Goal: Transaction & Acquisition: Purchase product/service

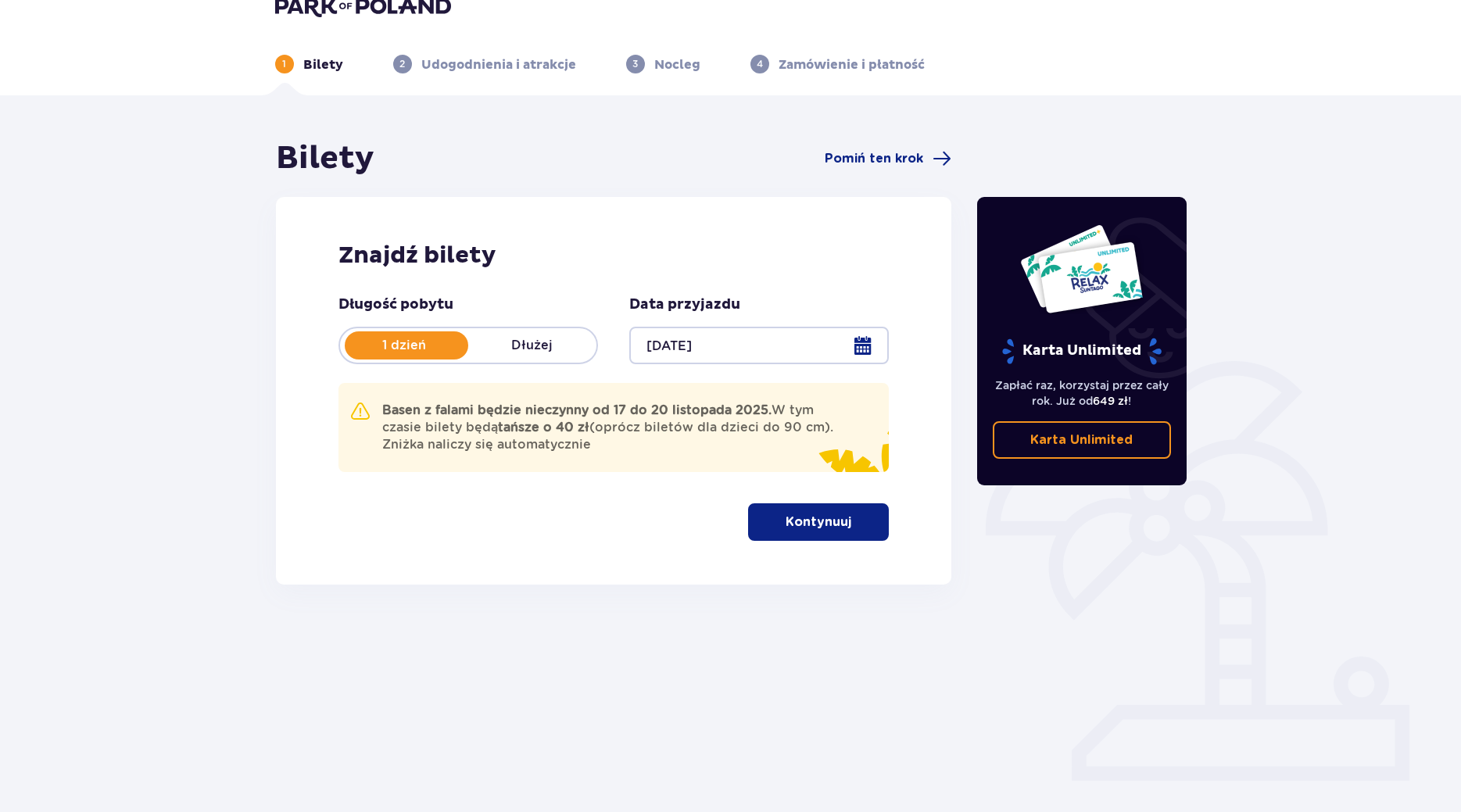
scroll to position [56, 0]
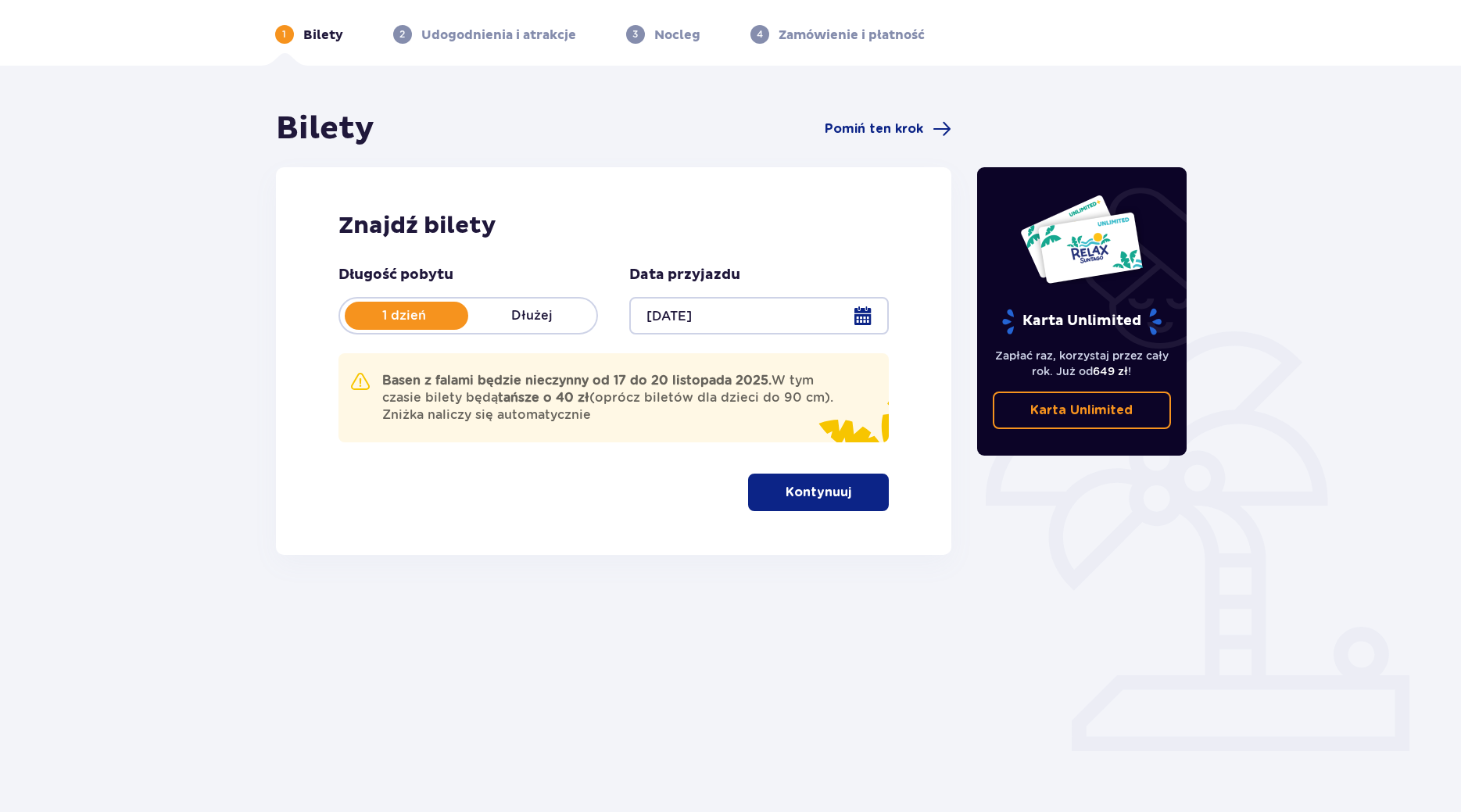
click at [786, 503] on button "Kontynuuj" at bounding box center [817, 492] width 140 height 37
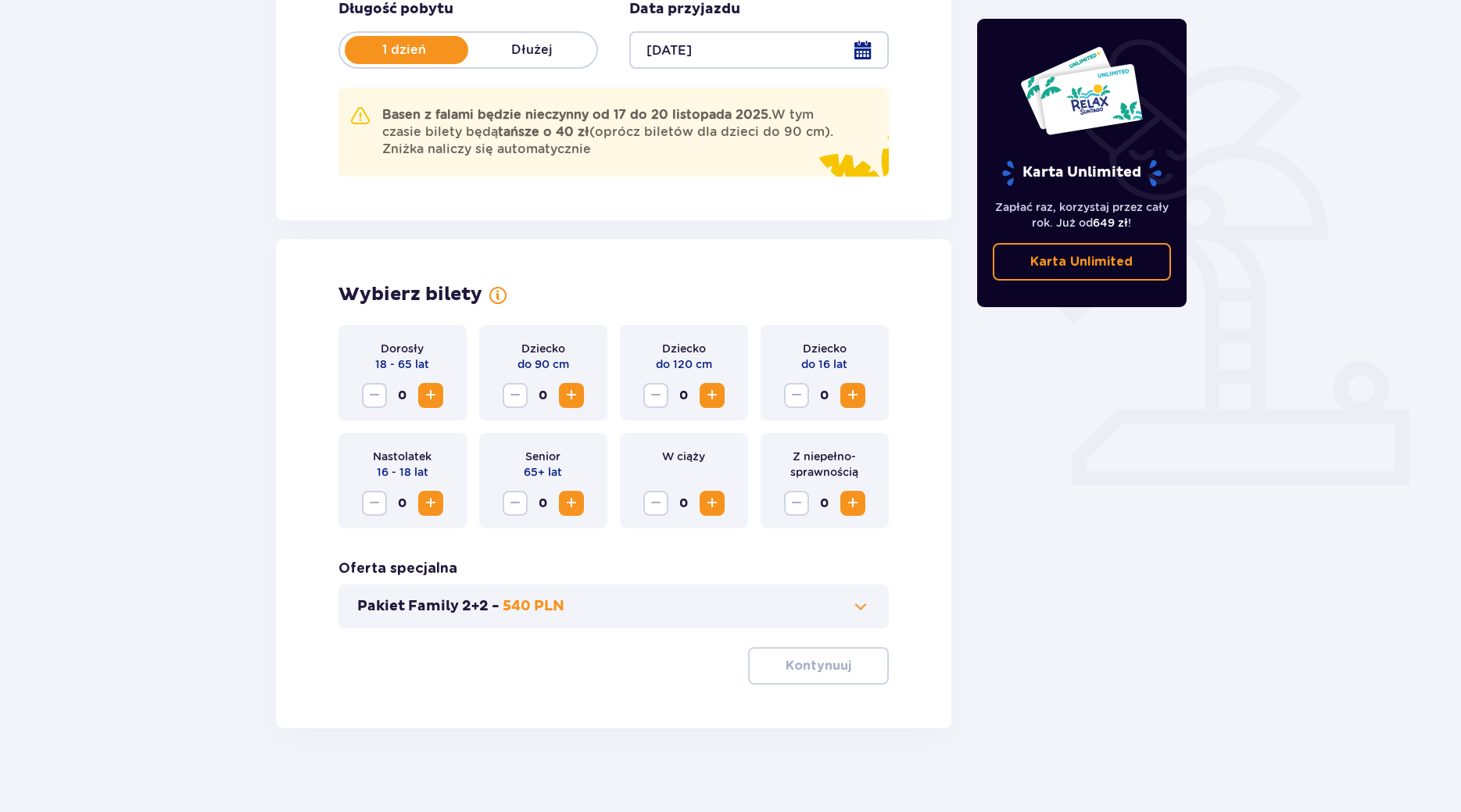
scroll to position [332, 0]
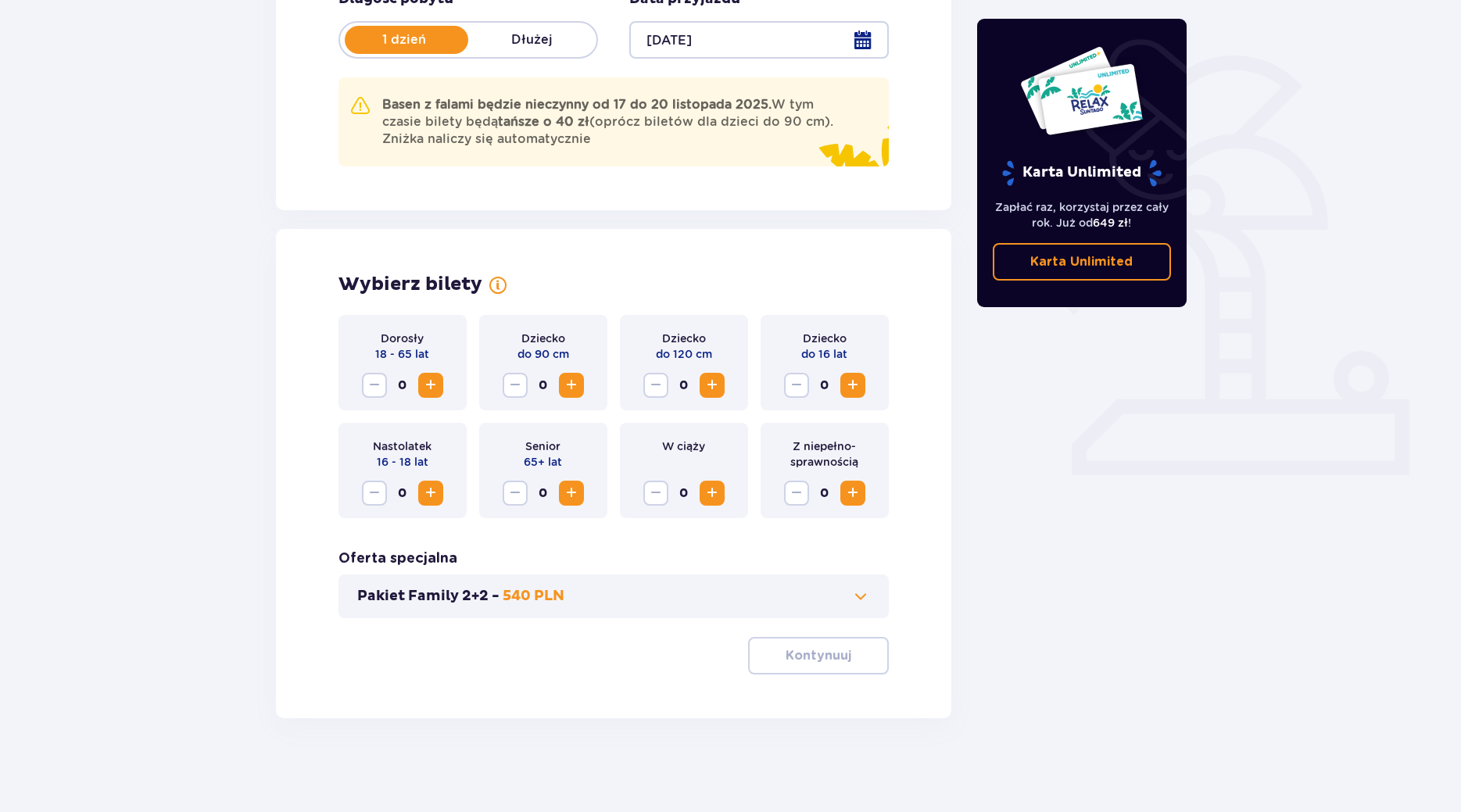
click at [432, 383] on span "Zwiększ" at bounding box center [430, 385] width 19 height 19
click at [811, 661] on p "Kontynuuj" at bounding box center [818, 656] width 65 height 17
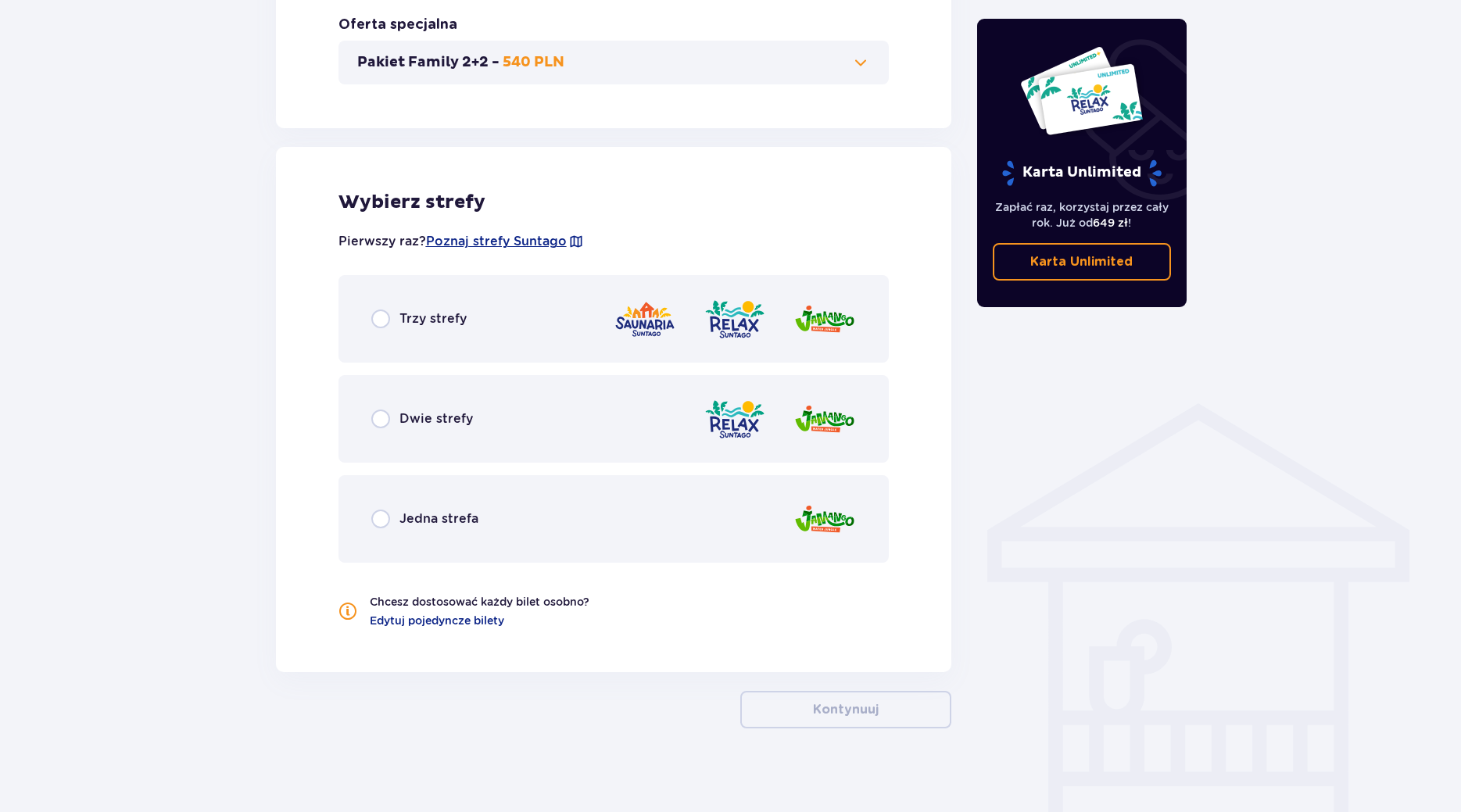
scroll to position [876, 0]
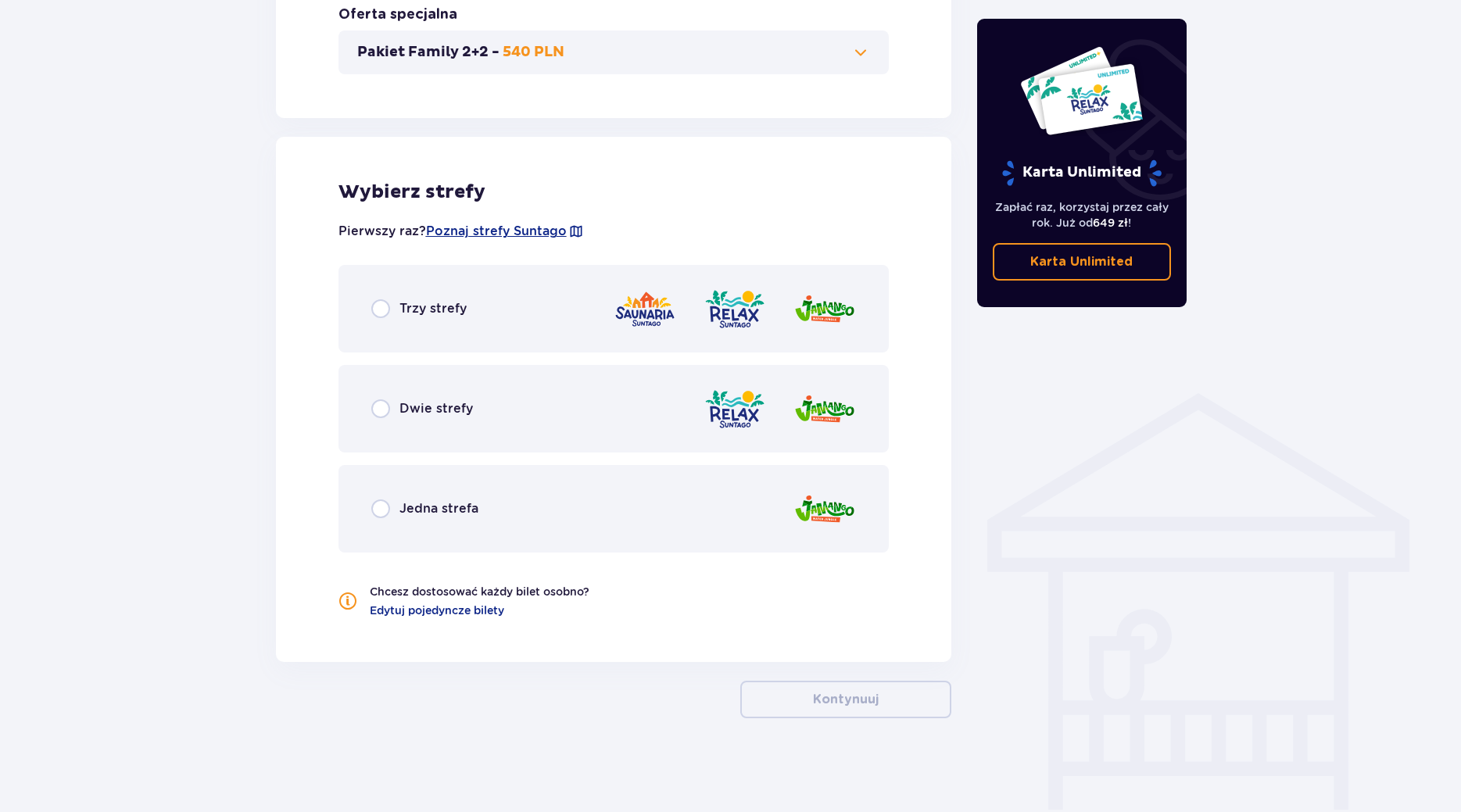
click at [380, 405] on input "radio" at bounding box center [381, 409] width 19 height 19
radio input "true"
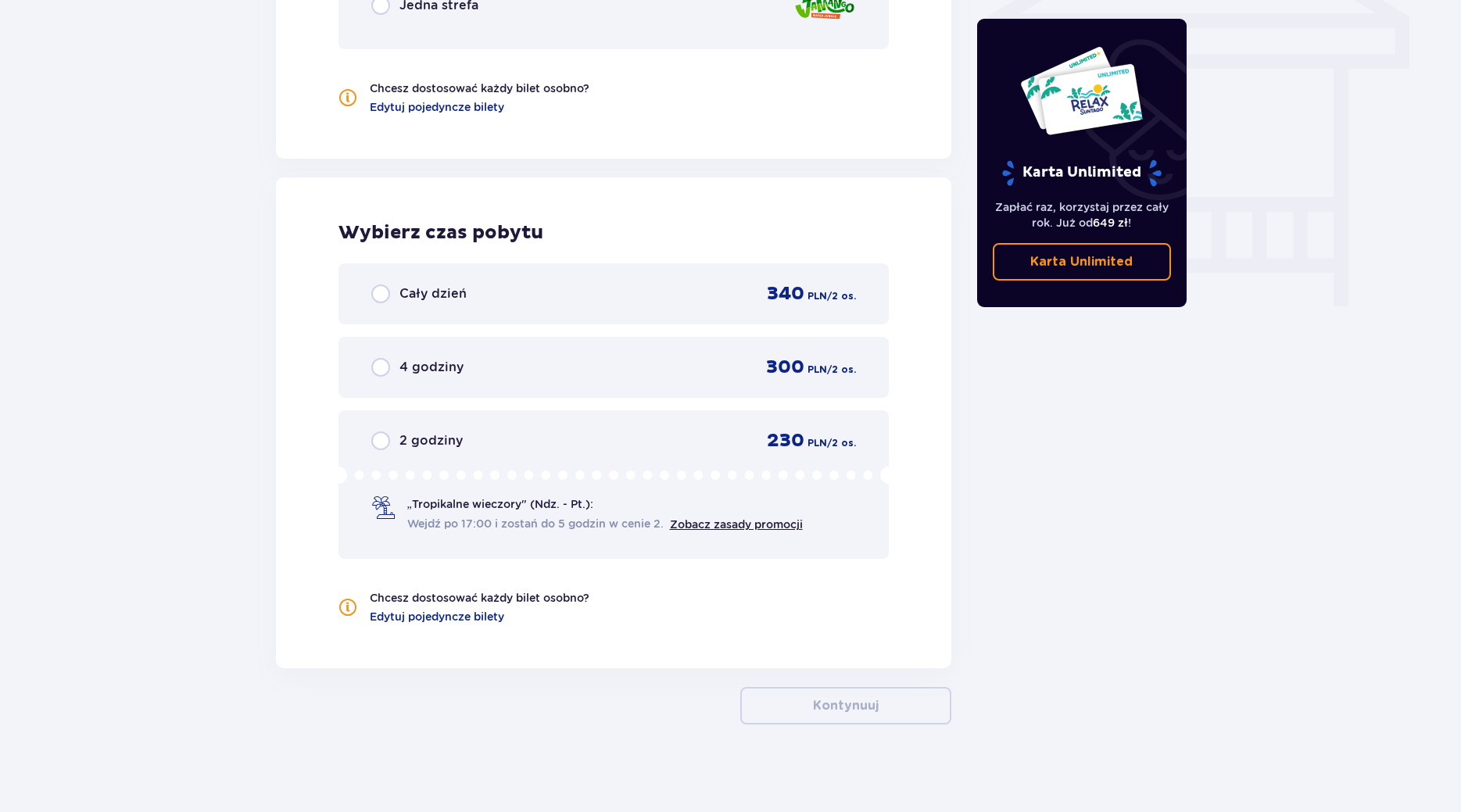
scroll to position [1385, 0]
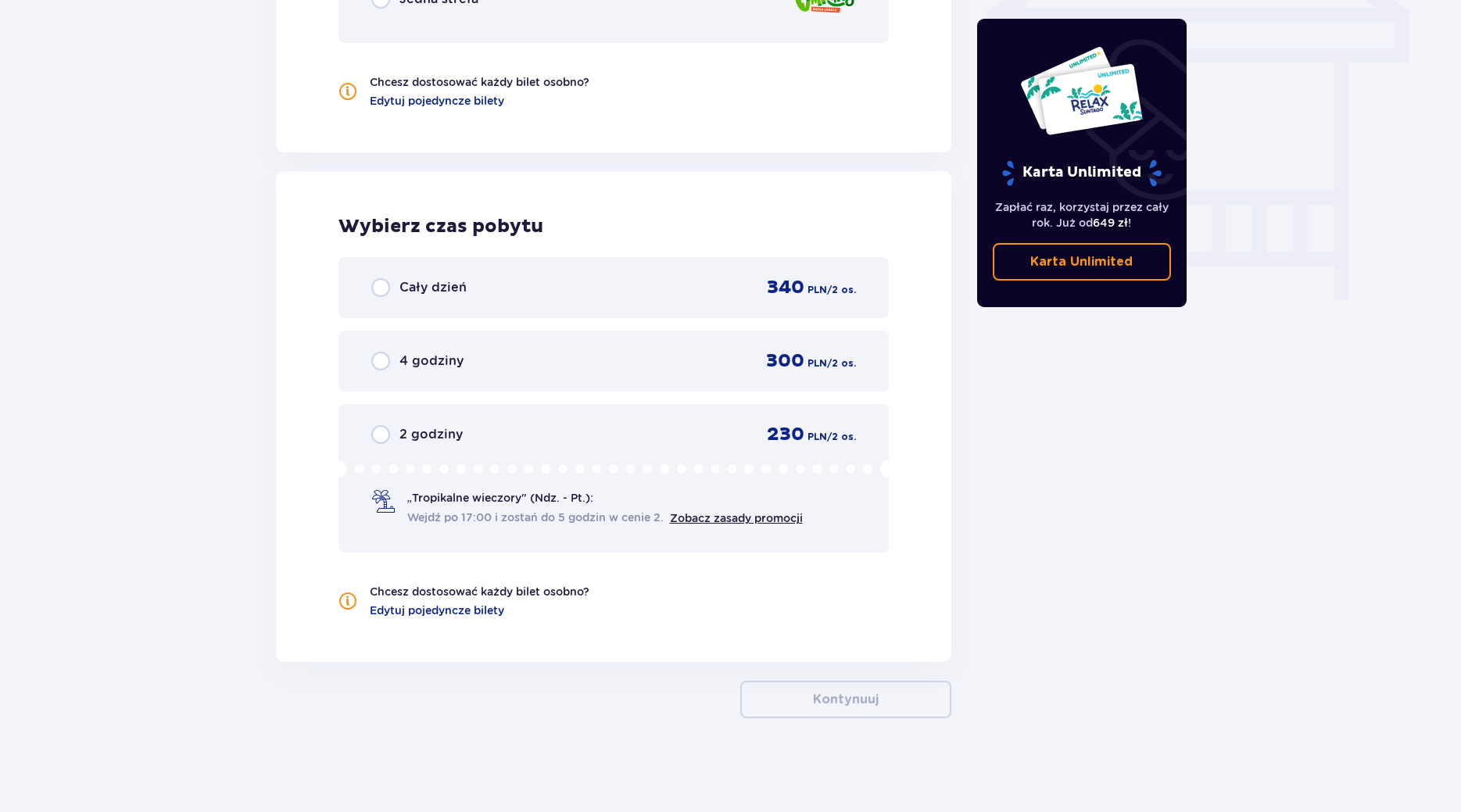
click at [387, 289] on input "radio" at bounding box center [381, 287] width 19 height 19
radio input "true"
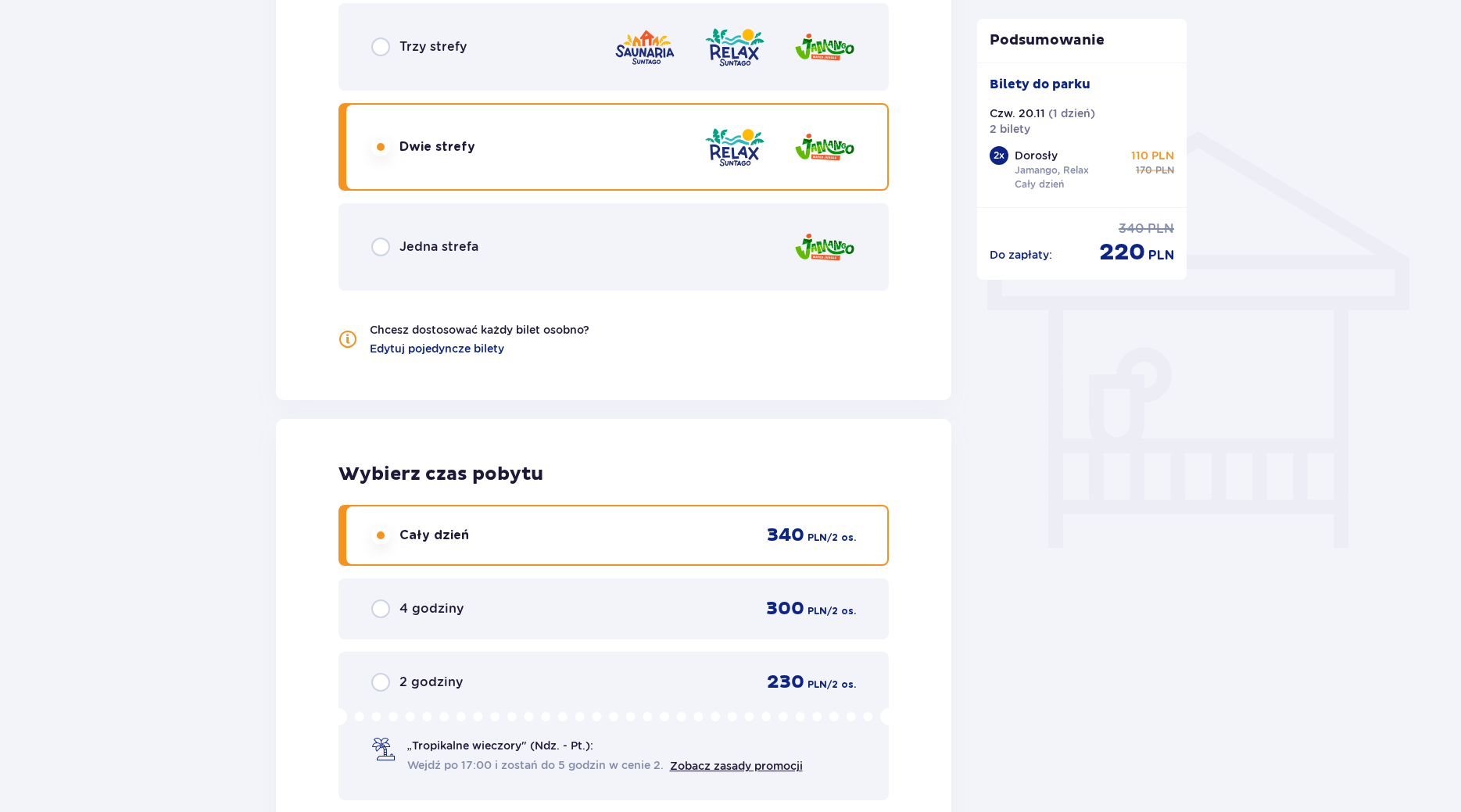
scroll to position [1393, 0]
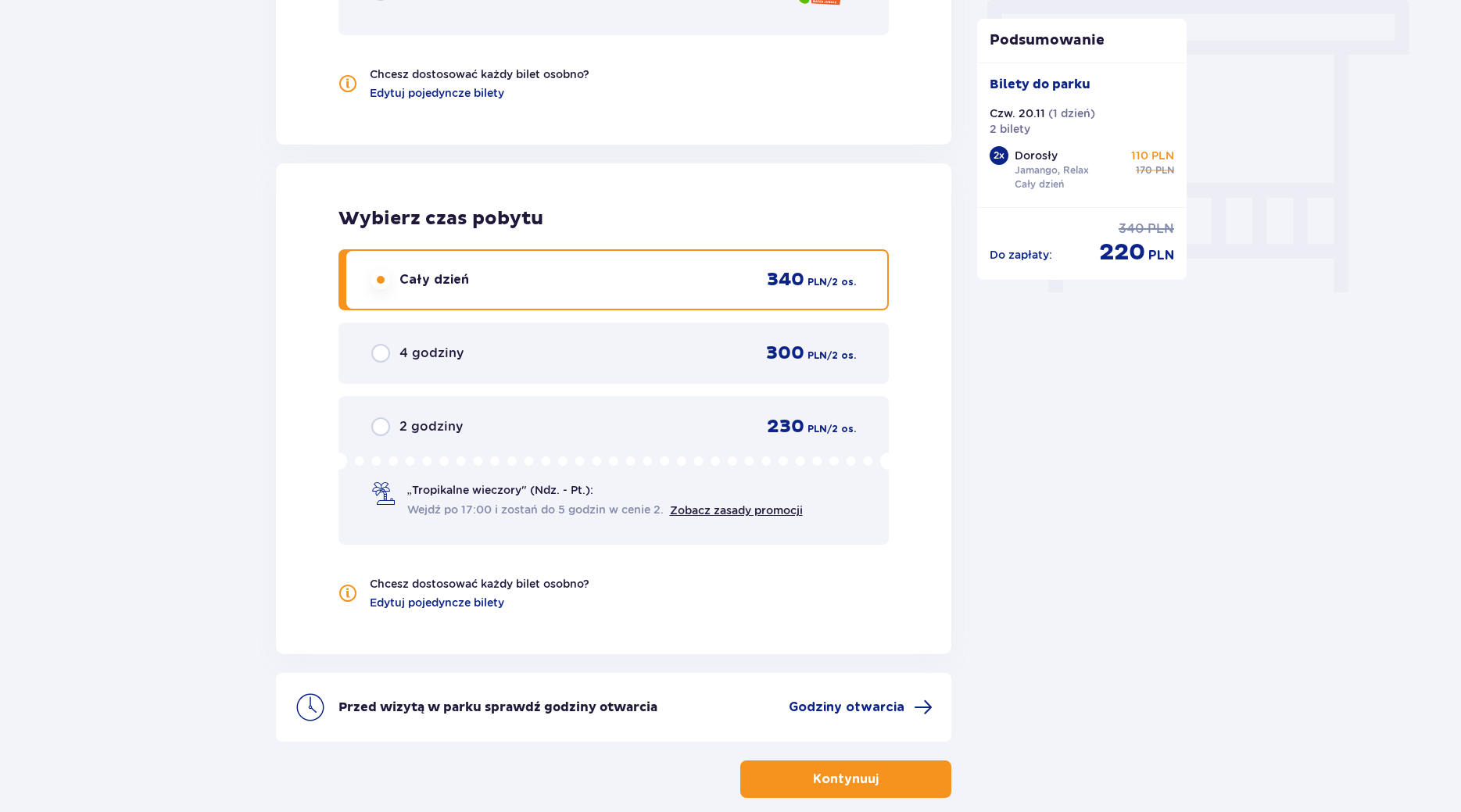
click at [823, 780] on p "Kontynuuj" at bounding box center [845, 779] width 65 height 17
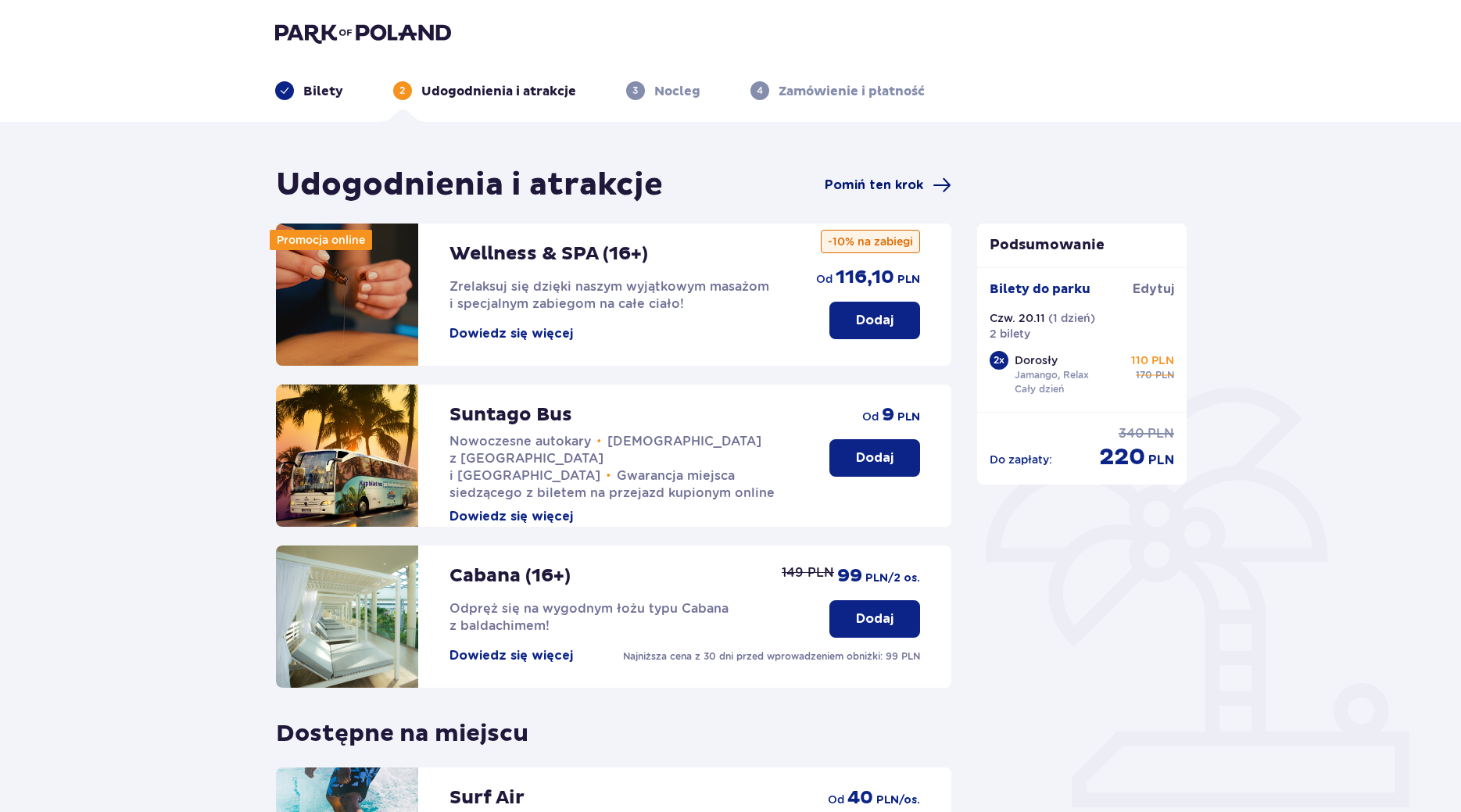
click at [904, 180] on span "Pomiń ten krok" at bounding box center [873, 185] width 99 height 17
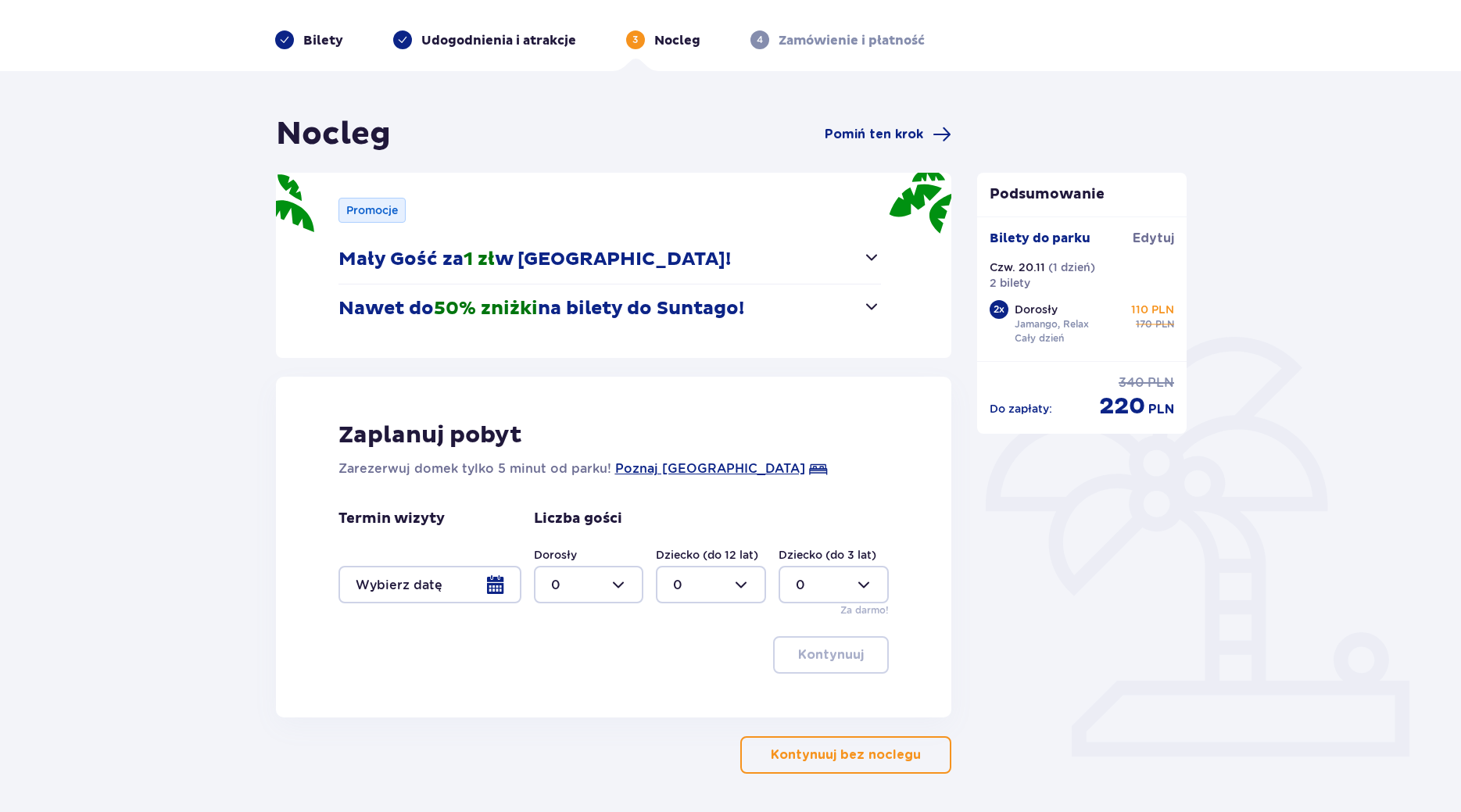
scroll to position [106, 0]
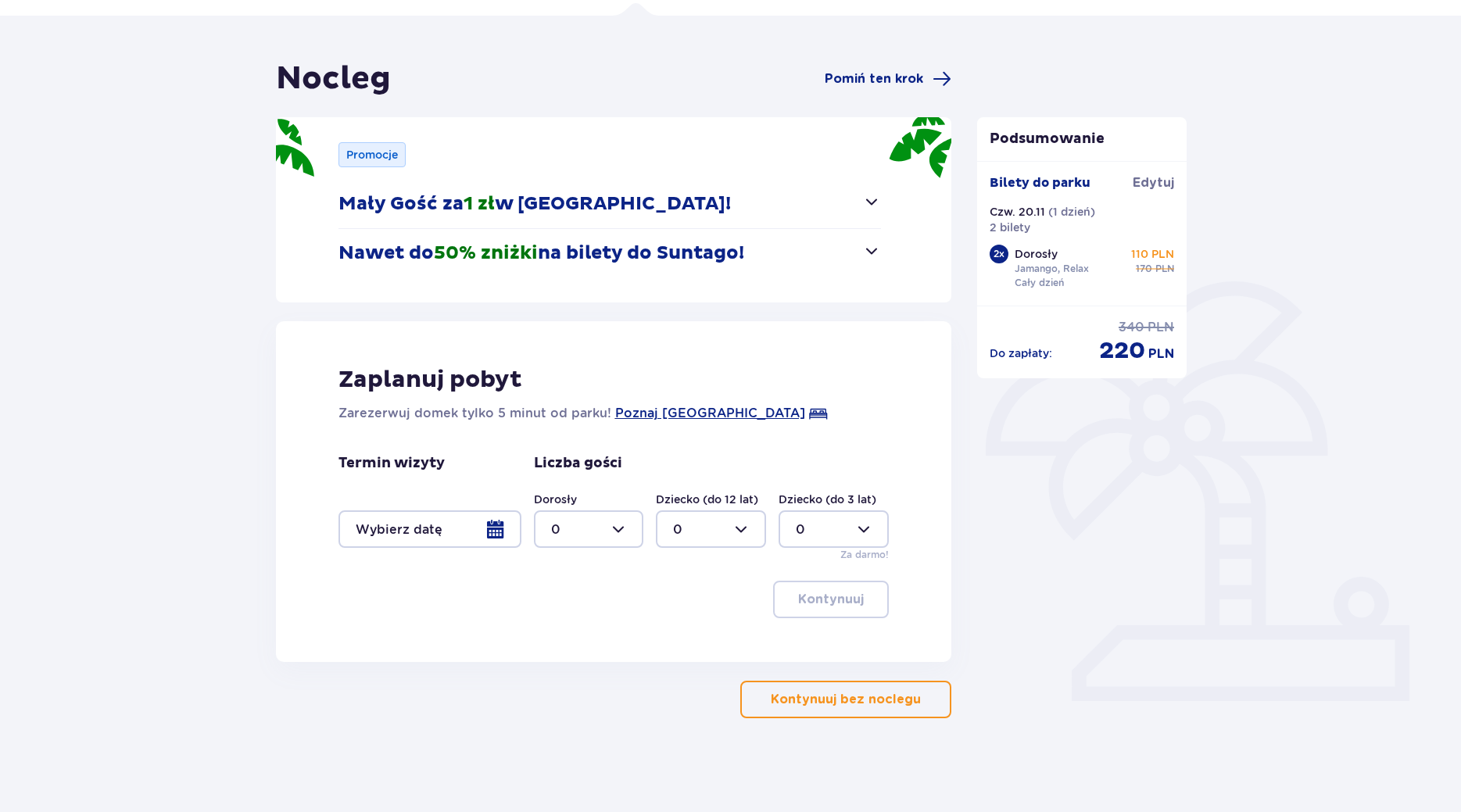
click at [824, 708] on button "Kontynuuj bez noclegu" at bounding box center [845, 699] width 211 height 37
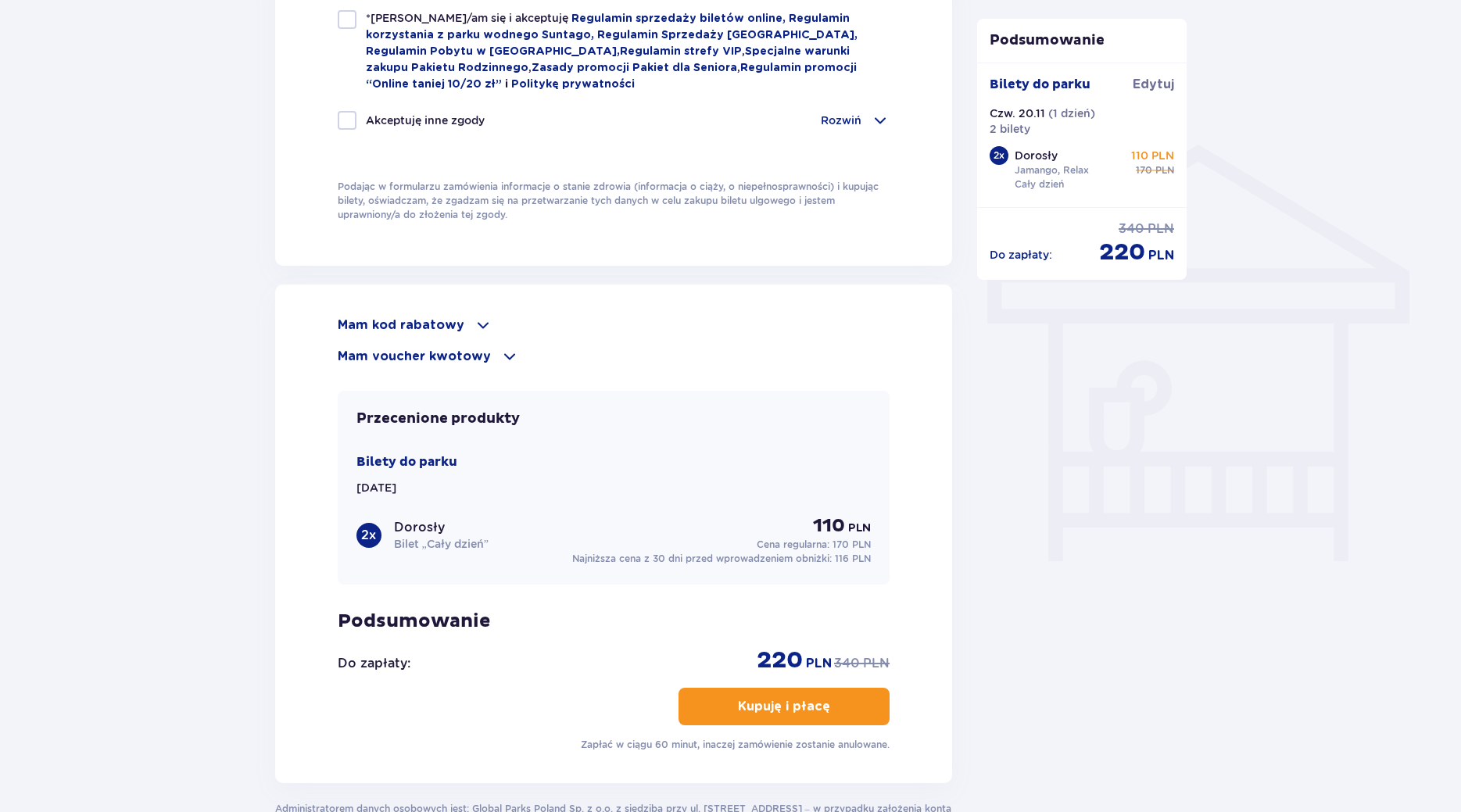
scroll to position [1195, 0]
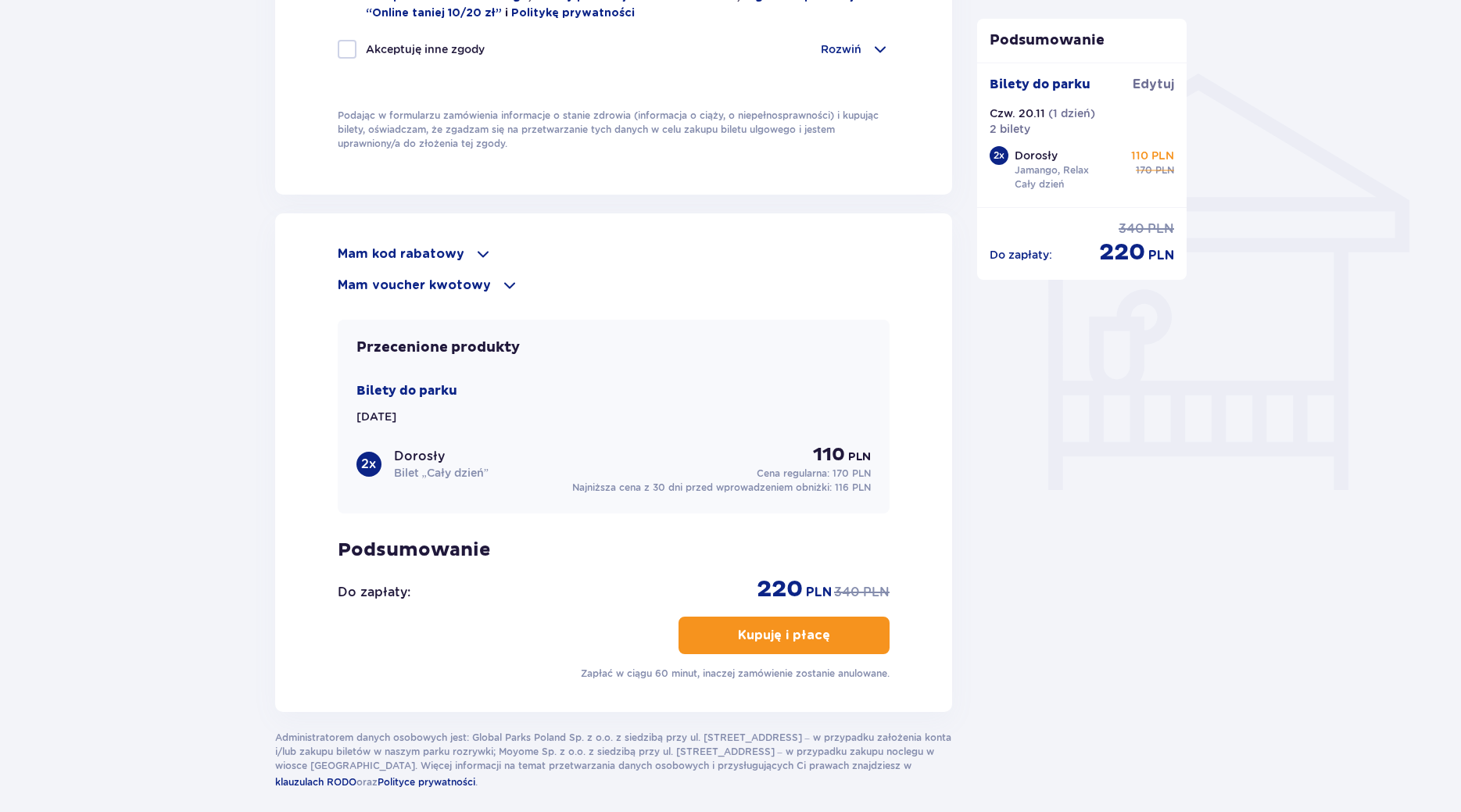
click at [475, 251] on span at bounding box center [483, 254] width 19 height 19
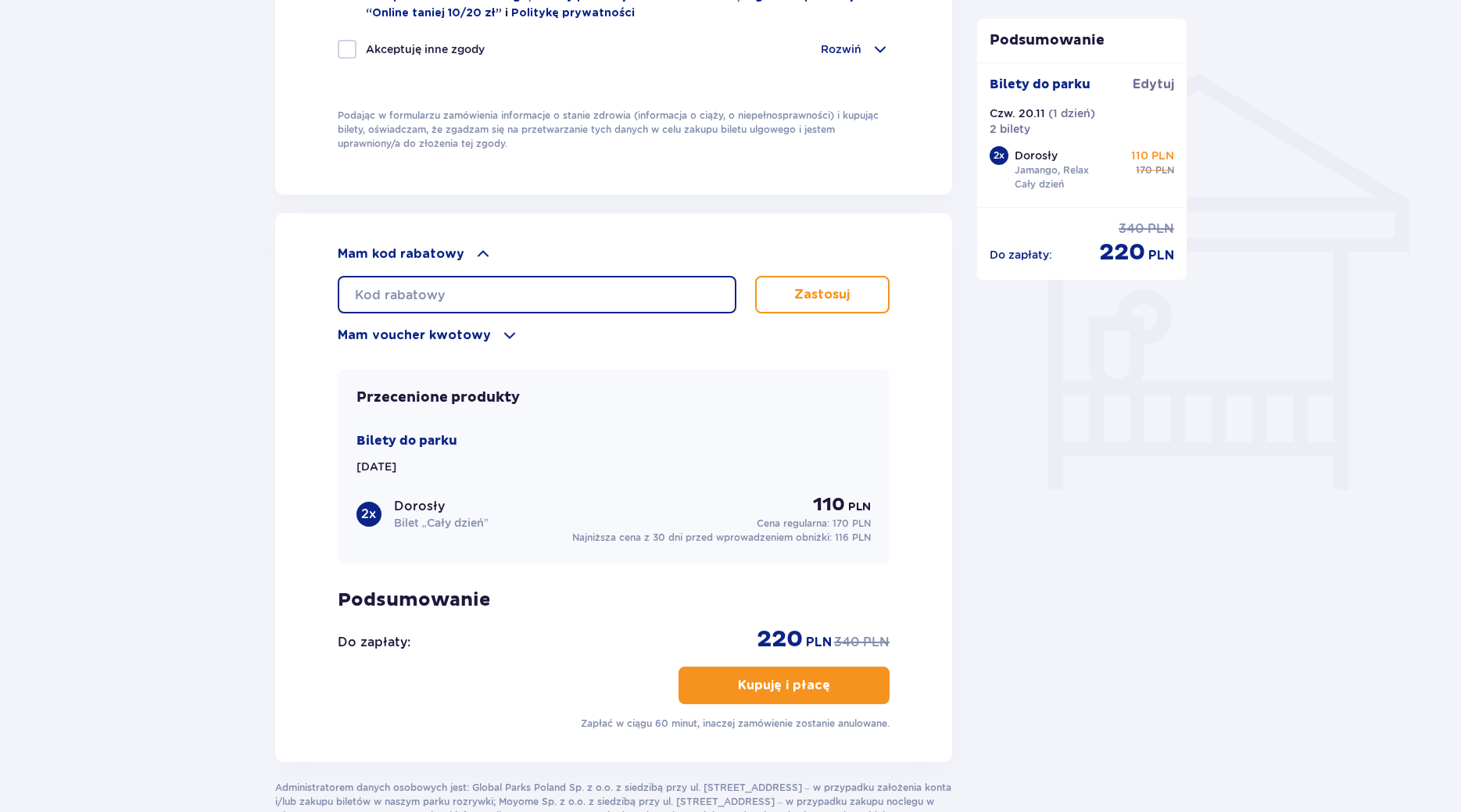
click at [470, 288] on input "text" at bounding box center [537, 294] width 399 height 37
type input "LDDZ33ASNJ0U6J"
click at [778, 293] on button "Zastosuj" at bounding box center [822, 294] width 135 height 37
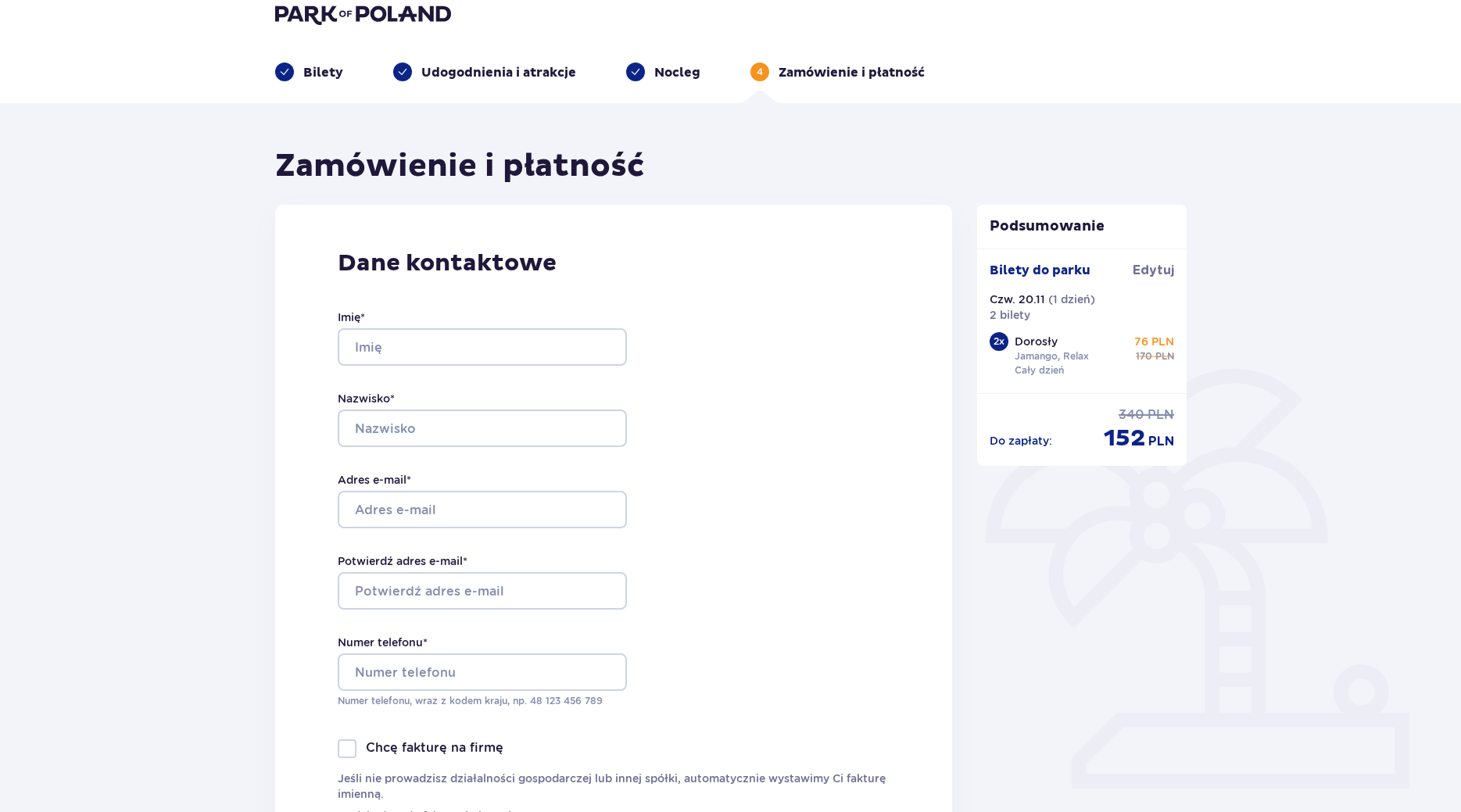
scroll to position [0, 0]
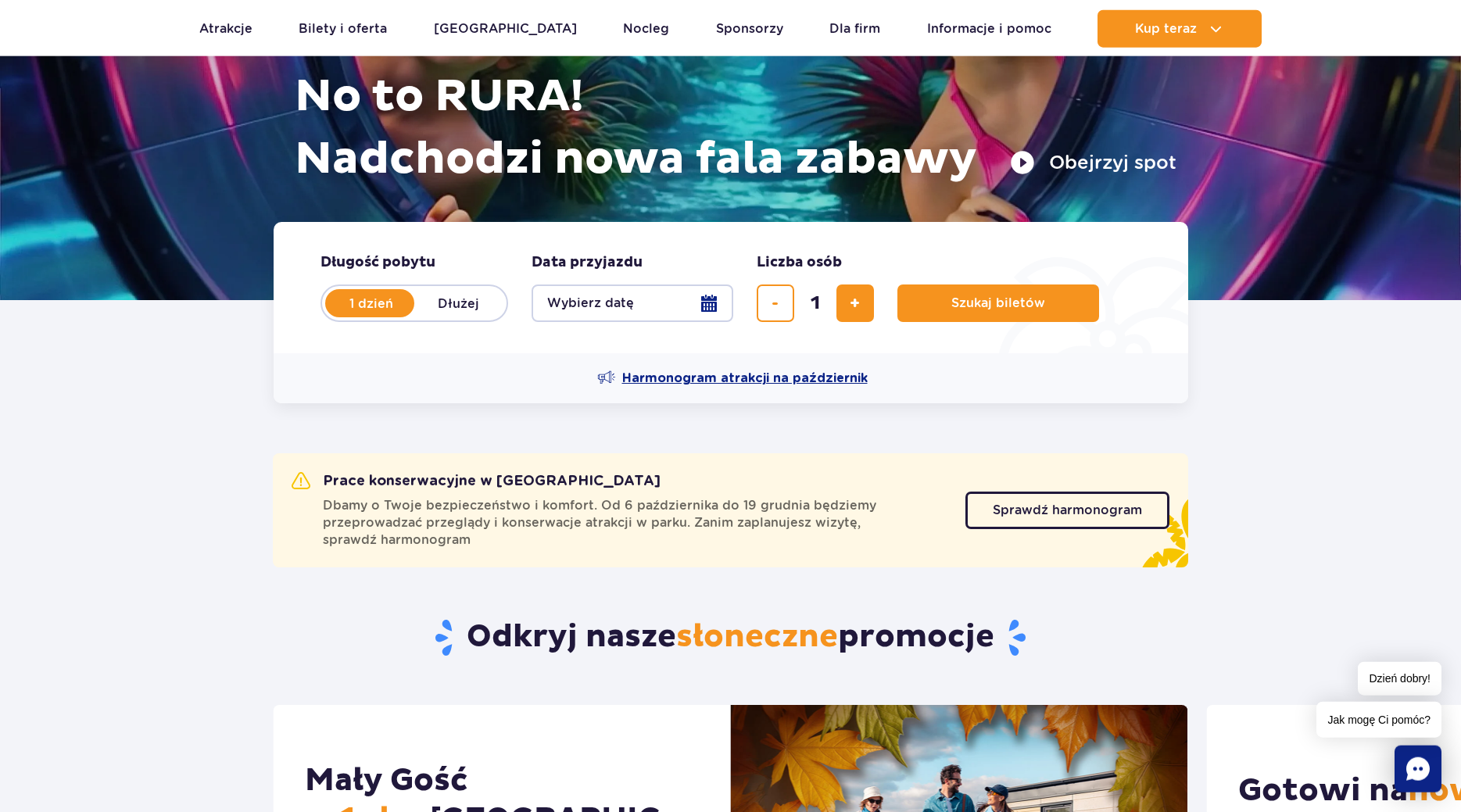
scroll to position [159, 0]
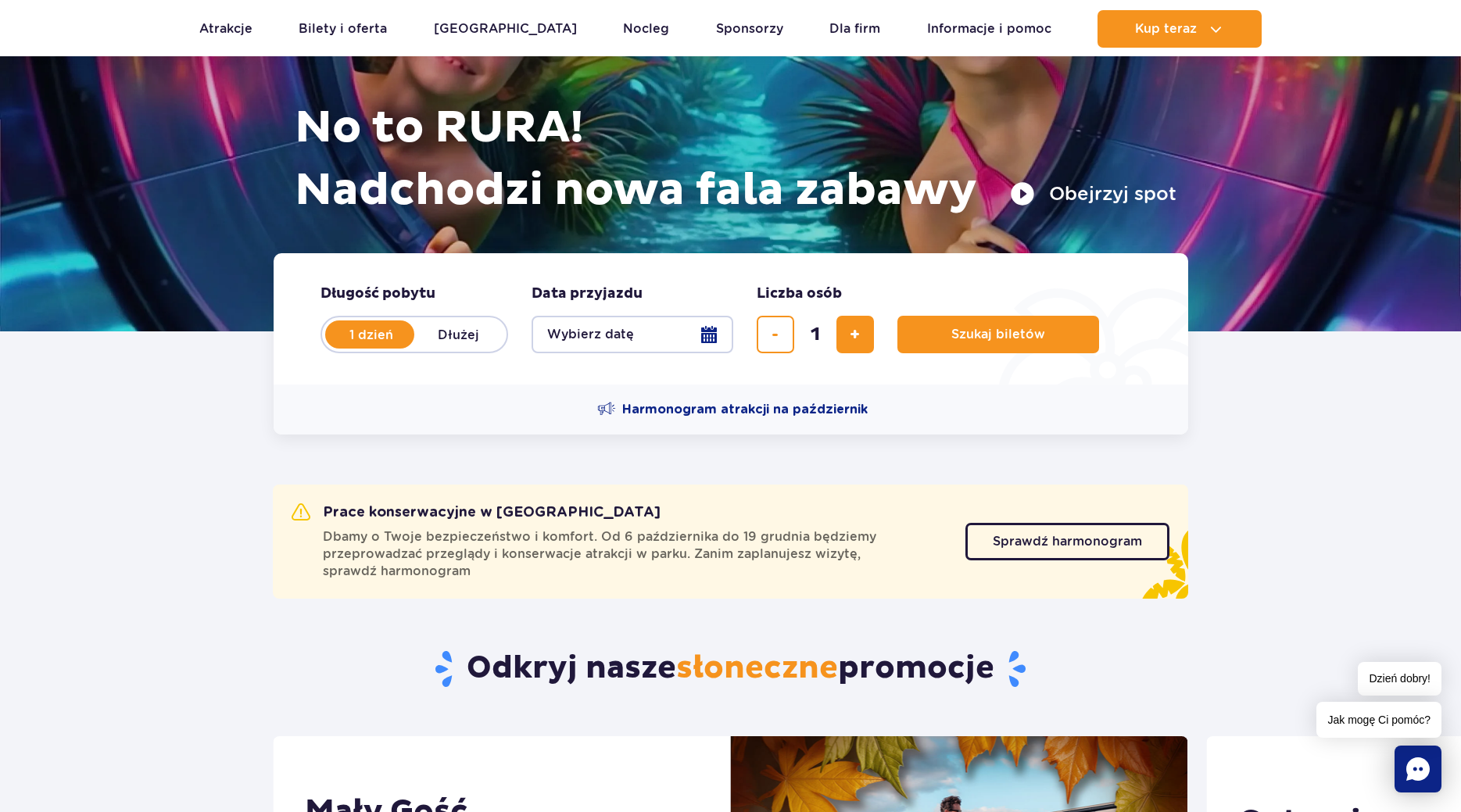
click at [713, 327] on button "Wybierz datę" at bounding box center [632, 334] width 202 height 37
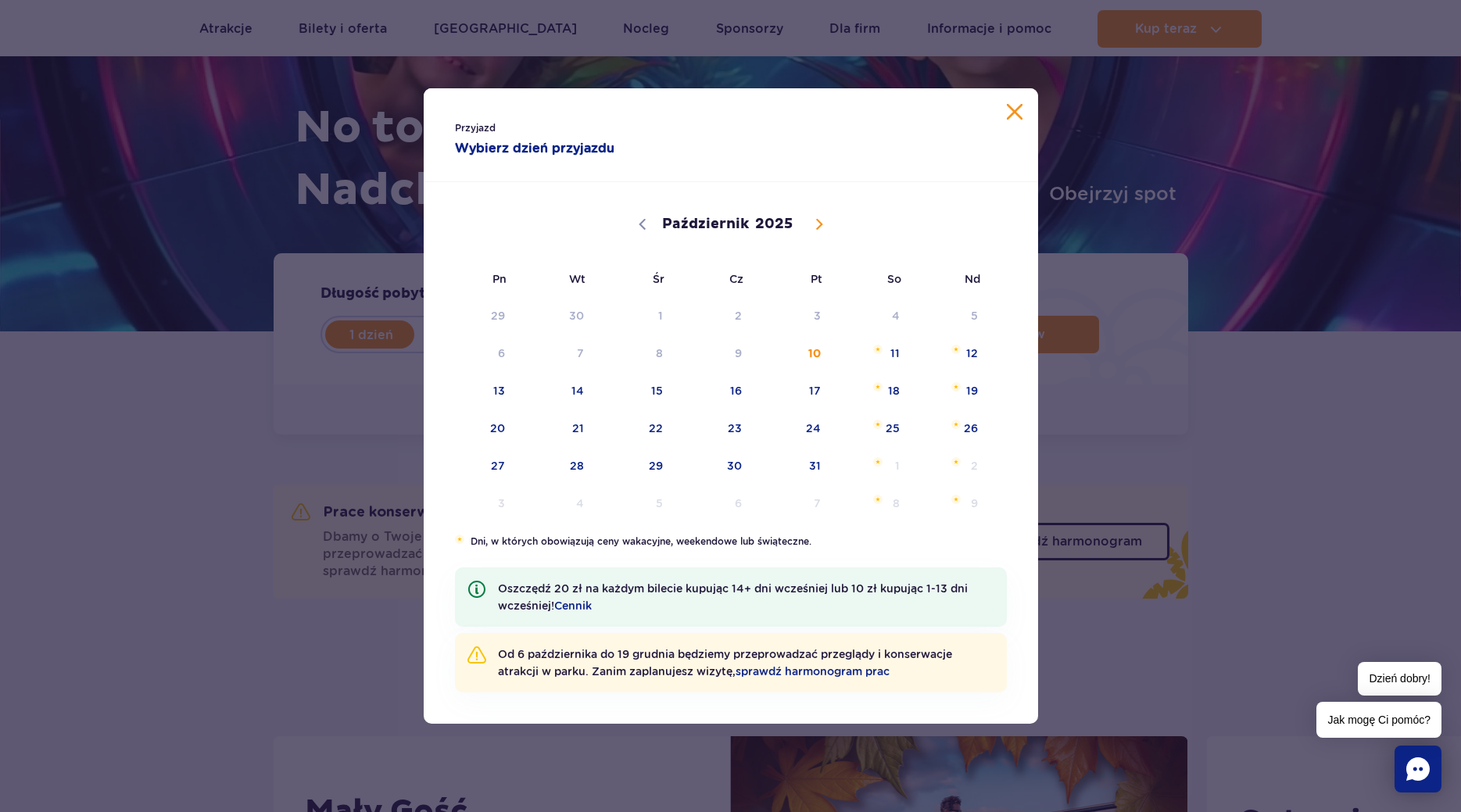
click at [820, 218] on span at bounding box center [818, 224] width 26 height 26
select select "10"
click at [806, 453] on span "28" at bounding box center [793, 466] width 79 height 36
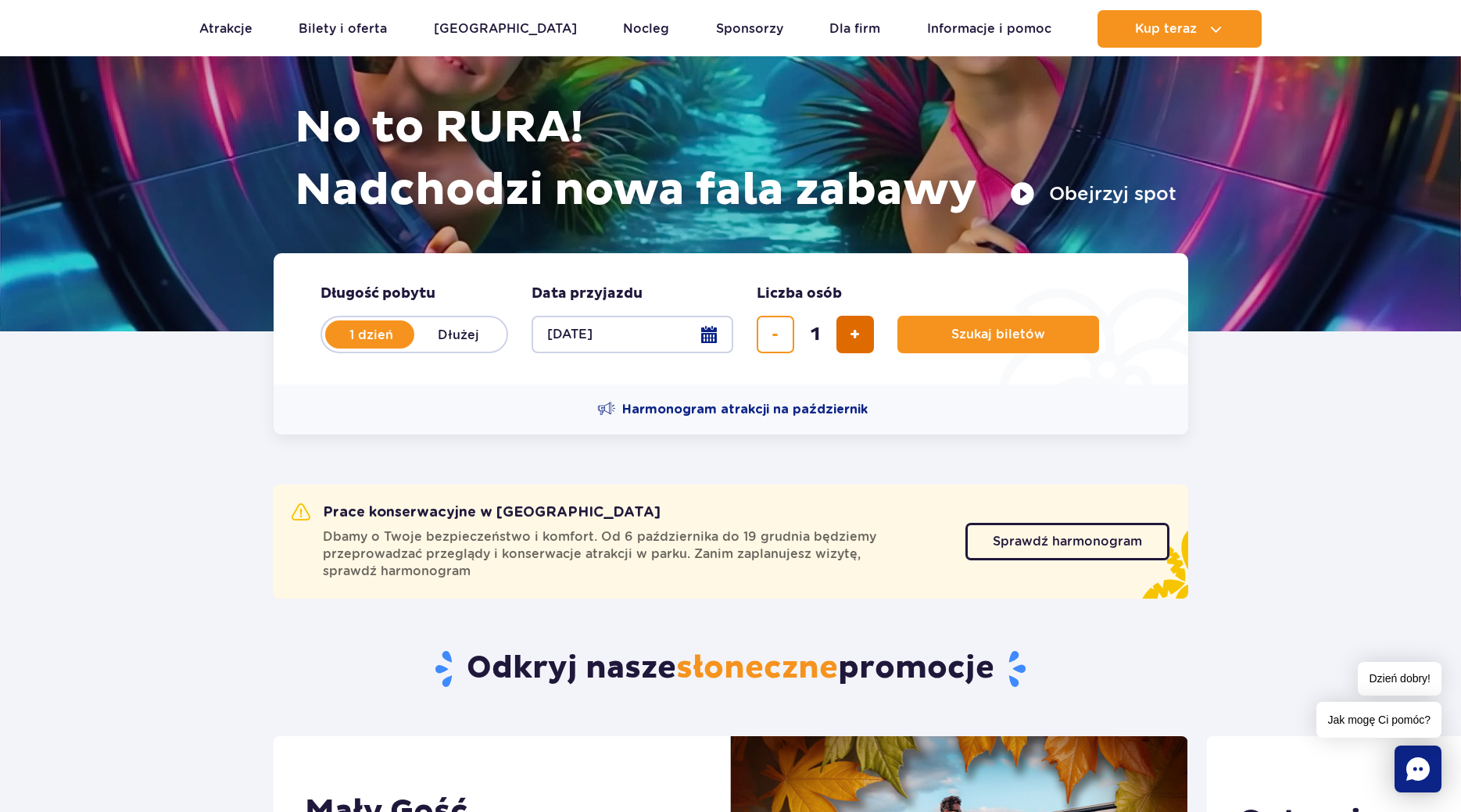
click at [856, 334] on span "dodaj bilet" at bounding box center [855, 334] width 10 height 0
type input "2"
click at [958, 349] on button "Szukaj biletów" at bounding box center [998, 334] width 202 height 37
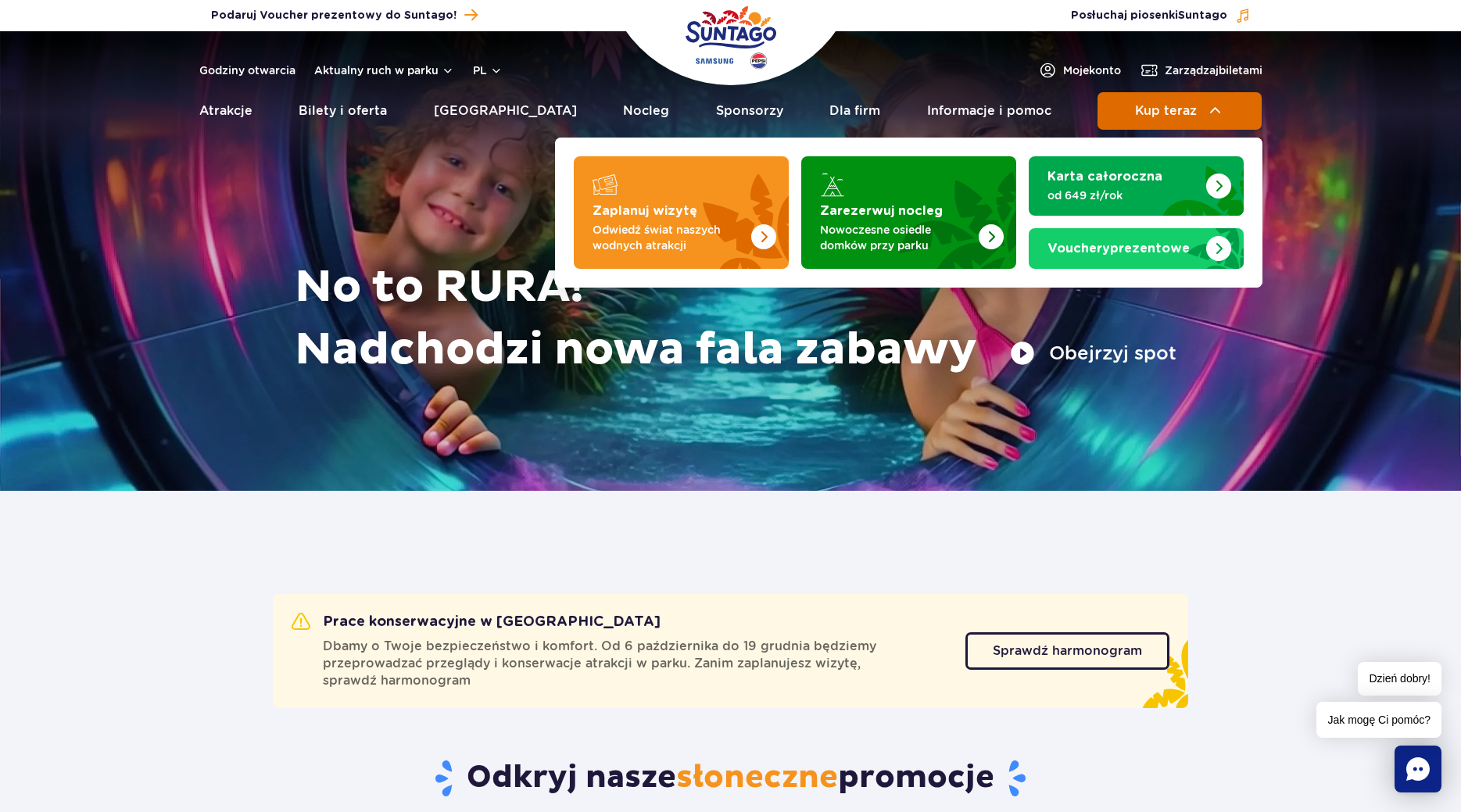
drag, startPoint x: 1133, startPoint y: 131, endPoint x: 1137, endPoint y: 118, distance: 13.6
click at [1137, 118] on header "Godziny otwarcia Aktualny ruch w parku pl PL EN UA Moje konto Zarządzaj biletam…" at bounding box center [730, 85] width 1461 height 107
click at [1137, 118] on span "Kup teraz" at bounding box center [1165, 111] width 62 height 14
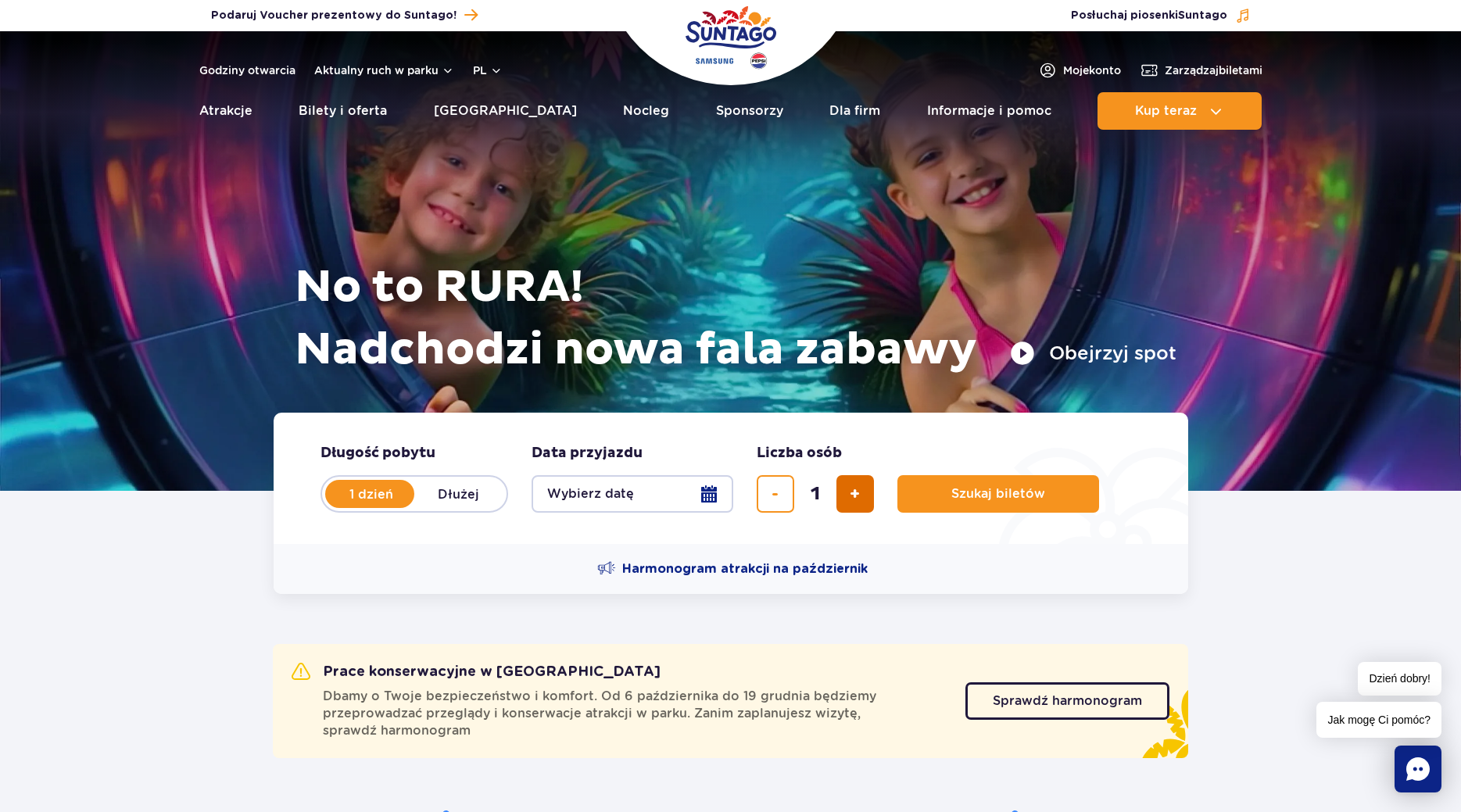
click at [845, 494] on button "dodaj bilet" at bounding box center [855, 494] width 37 height 37
type input "4"
click at [698, 495] on button "Wybierz datę" at bounding box center [632, 494] width 202 height 37
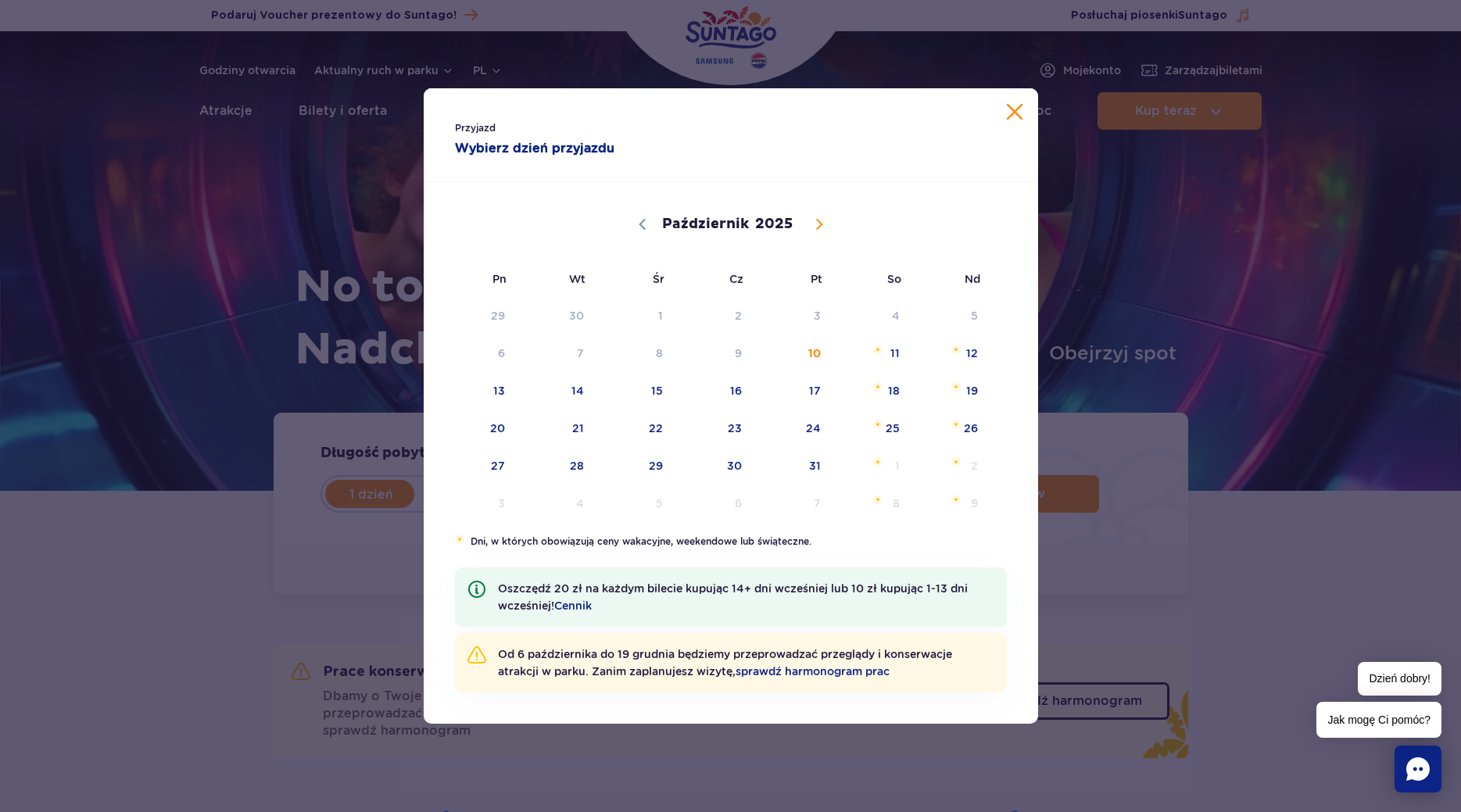
click at [820, 219] on icon at bounding box center [819, 224] width 11 height 11
select select "10"
click at [815, 468] on span "28" at bounding box center [793, 466] width 79 height 36
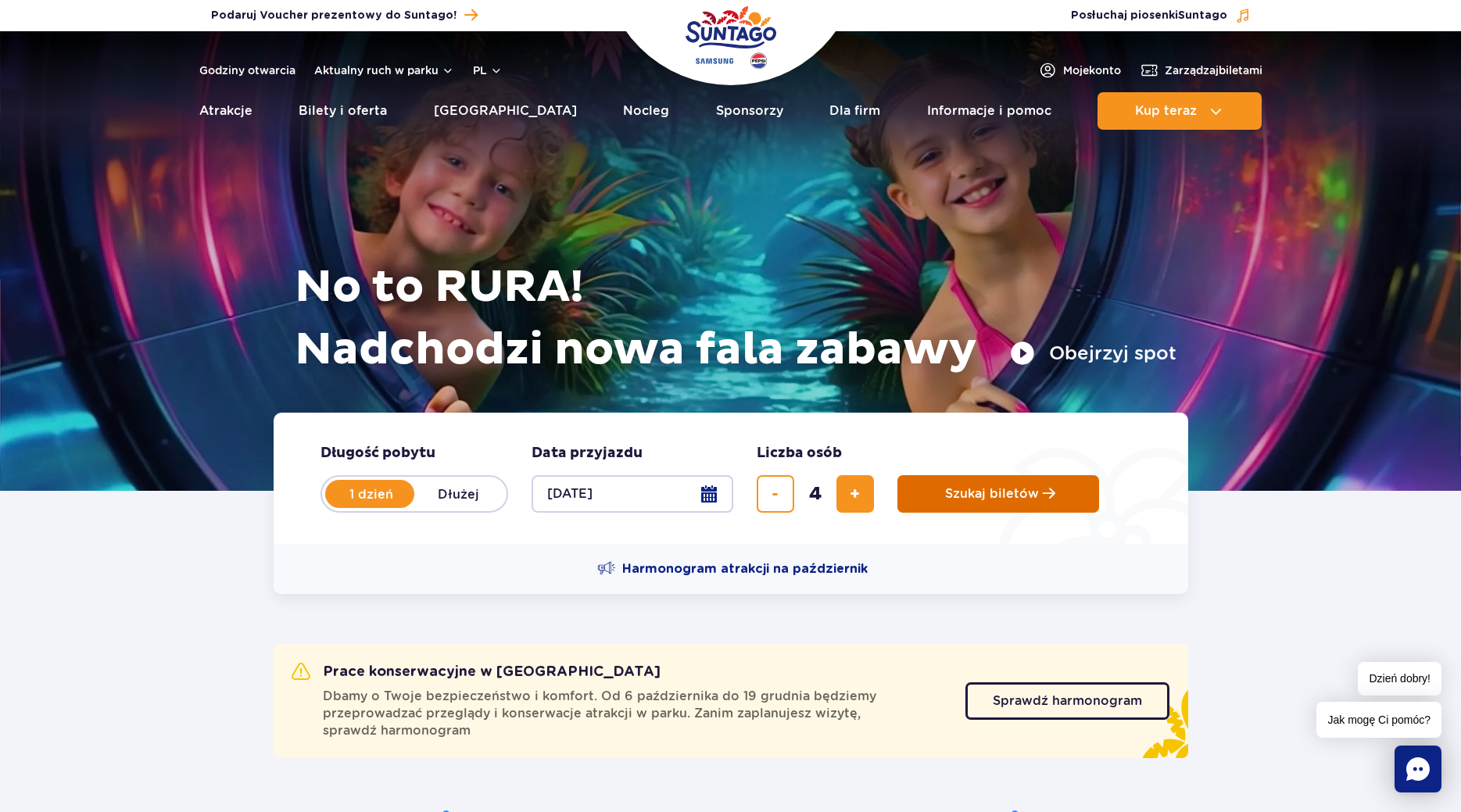
click at [935, 487] on button "Szukaj biletów" at bounding box center [998, 494] width 202 height 37
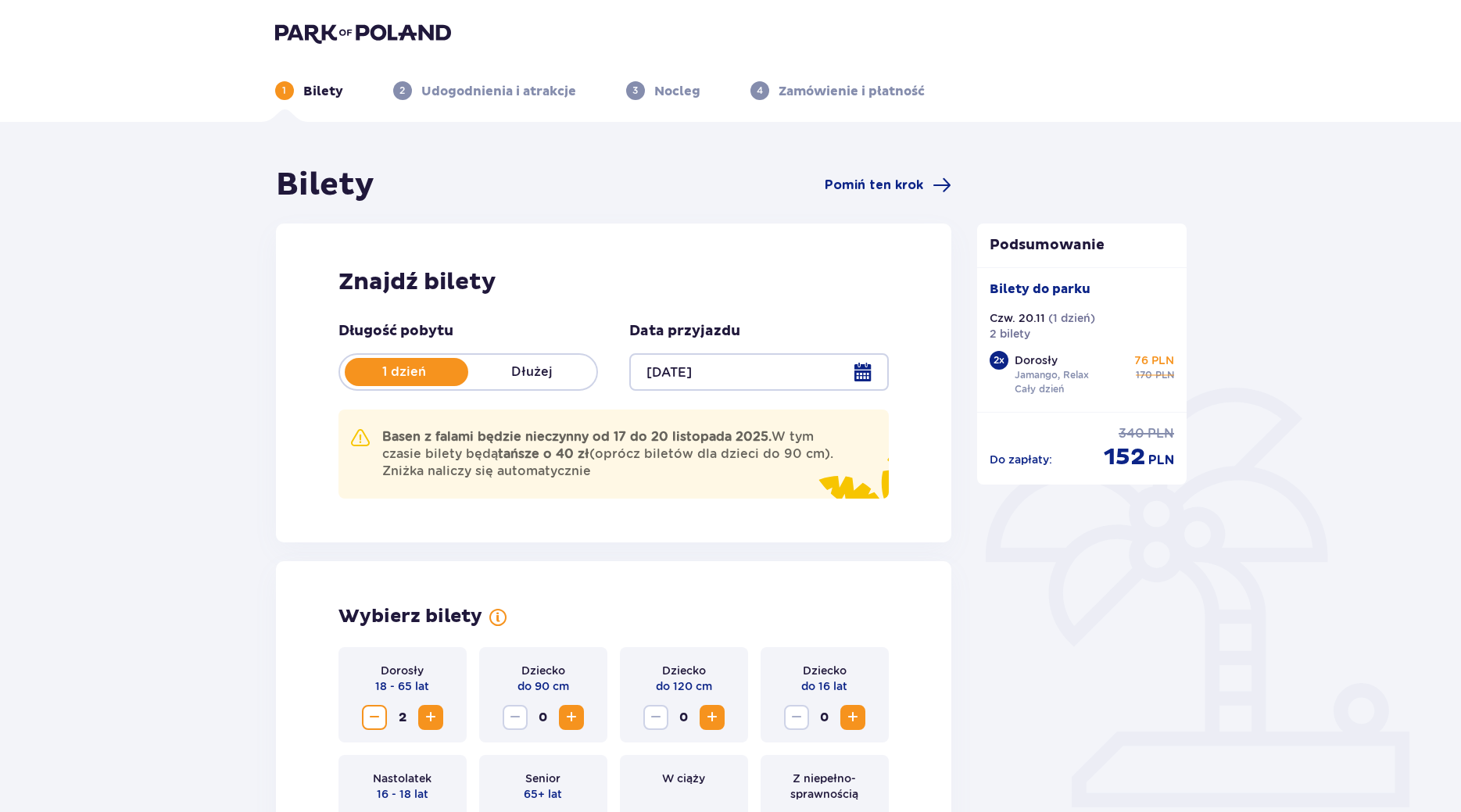
click at [439, 718] on span "Zwiększ" at bounding box center [430, 718] width 19 height 19
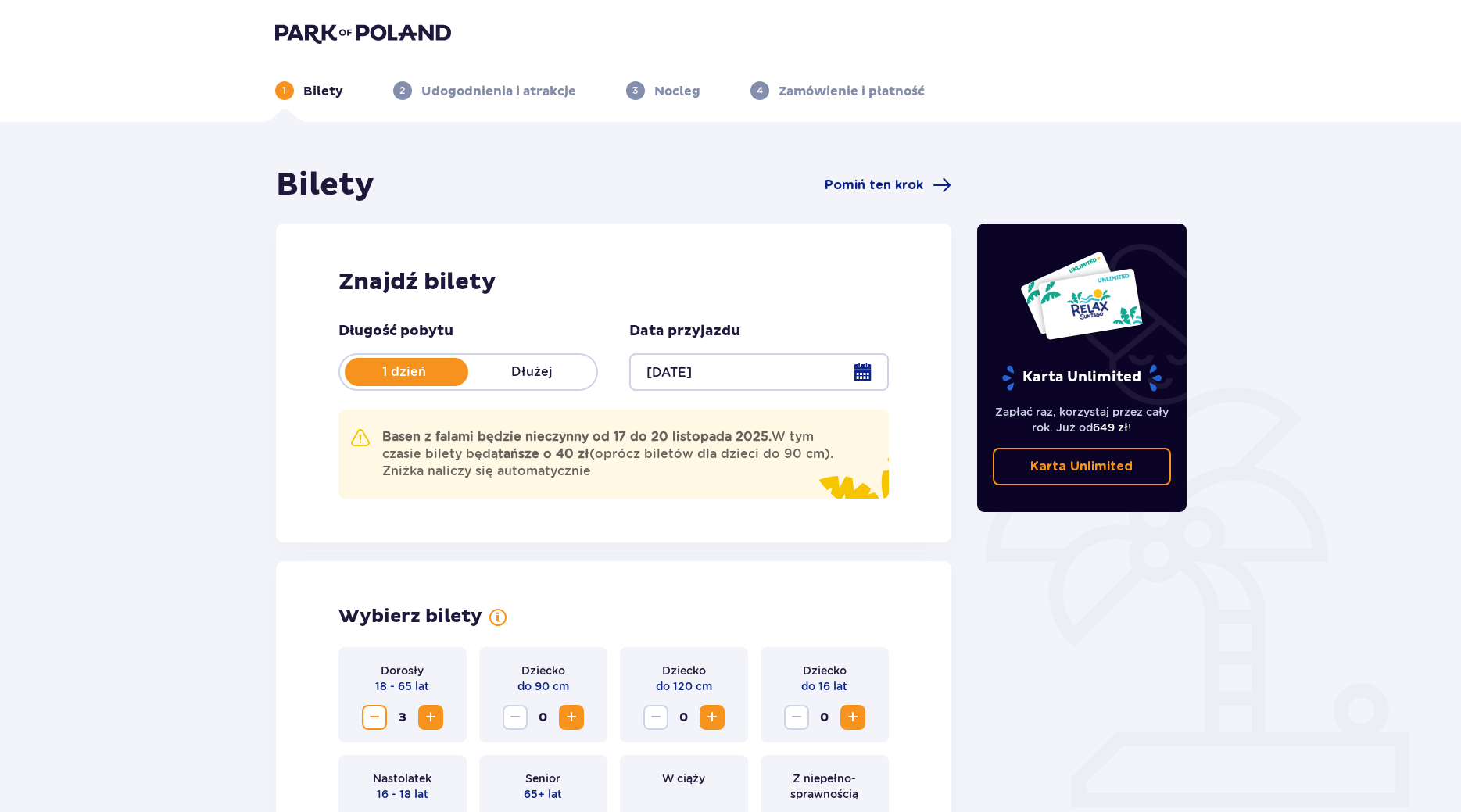
click at [434, 720] on span "Zwiększ" at bounding box center [430, 718] width 19 height 19
click at [1186, 568] on div "Usunięto bilety z zamówienia Karta Unlimited Zapłać raz, korzystaj przez cały r…" at bounding box center [1082, 608] width 235 height 884
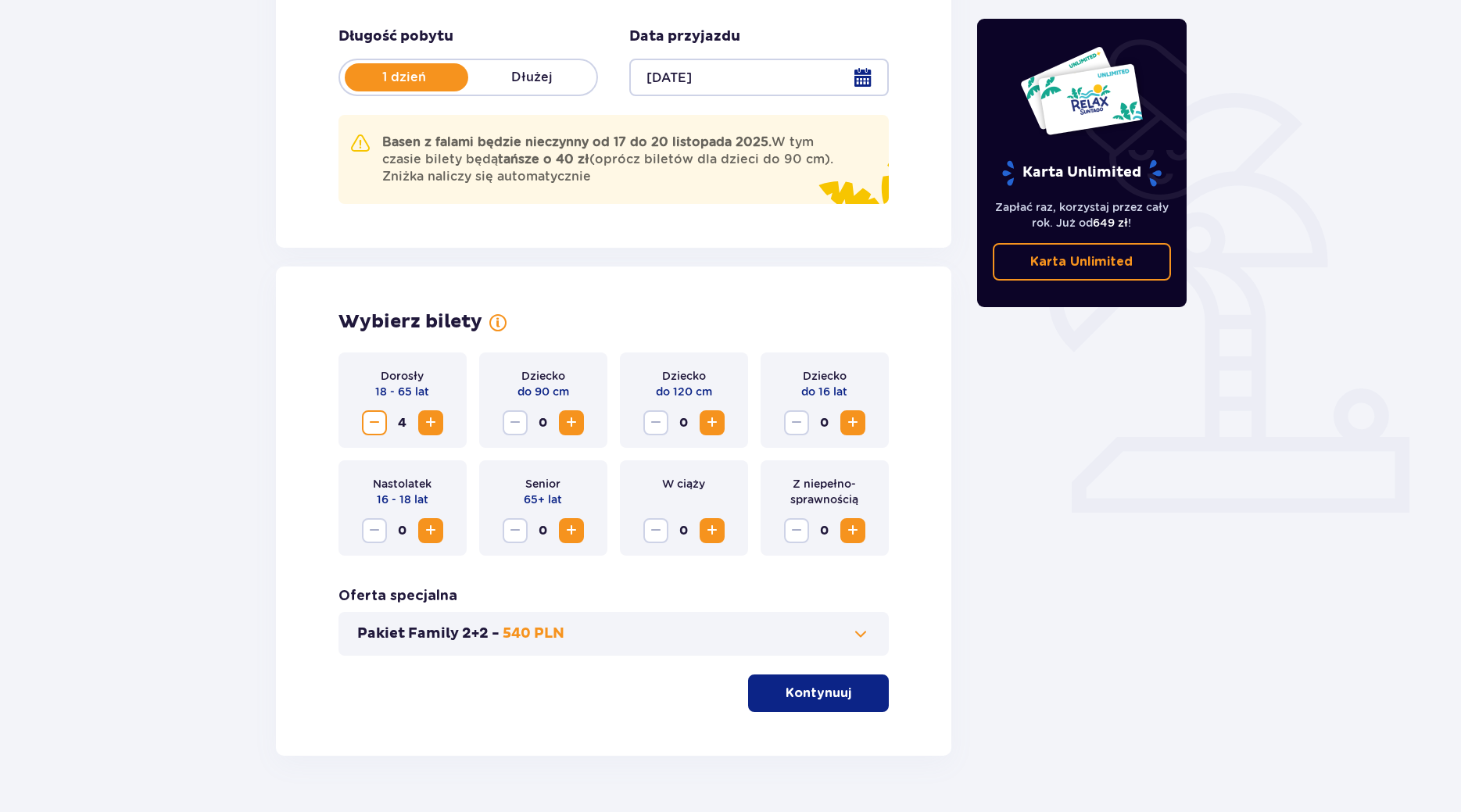
scroll to position [332, 0]
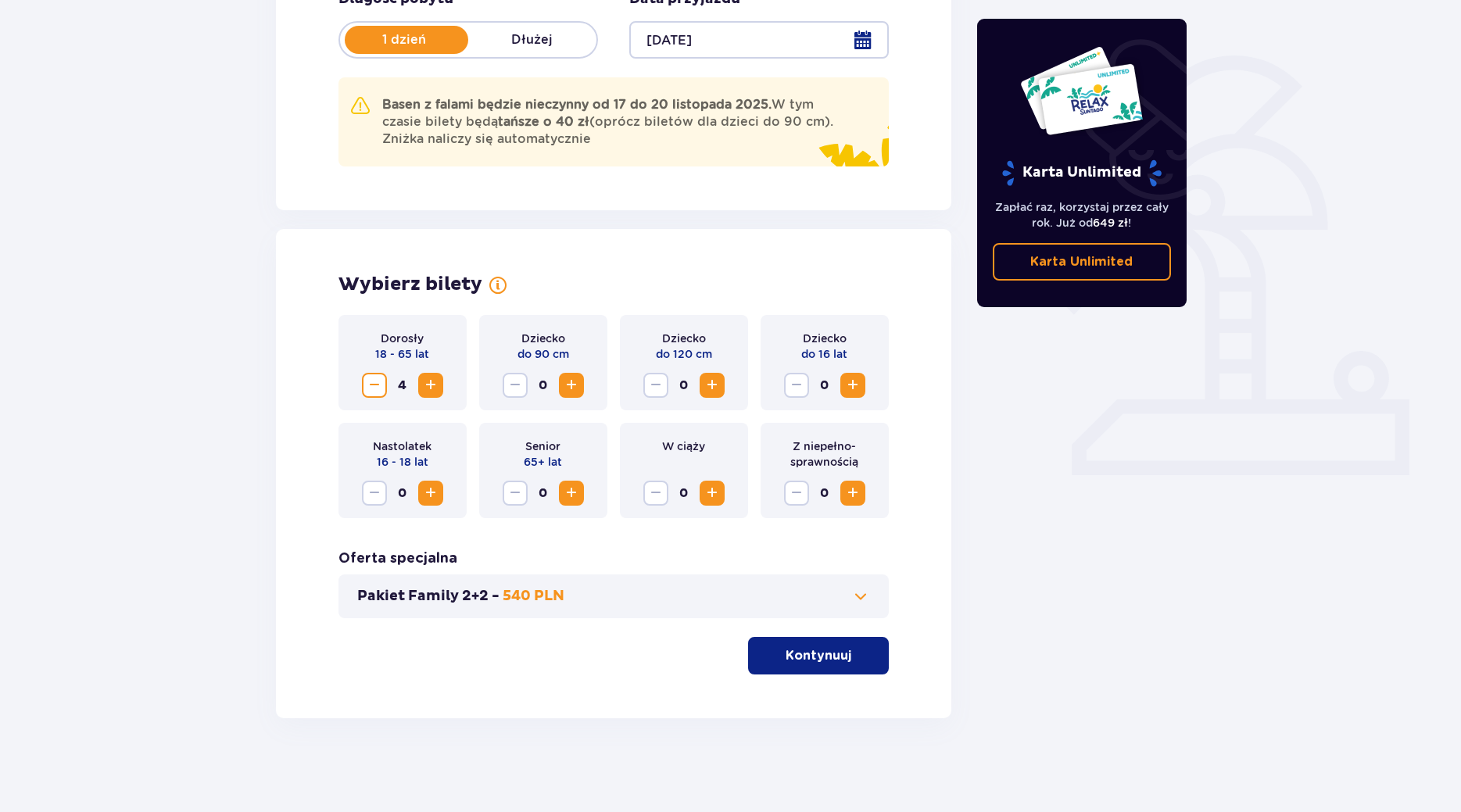
click at [844, 658] on button "Kontynuuj" at bounding box center [817, 656] width 140 height 37
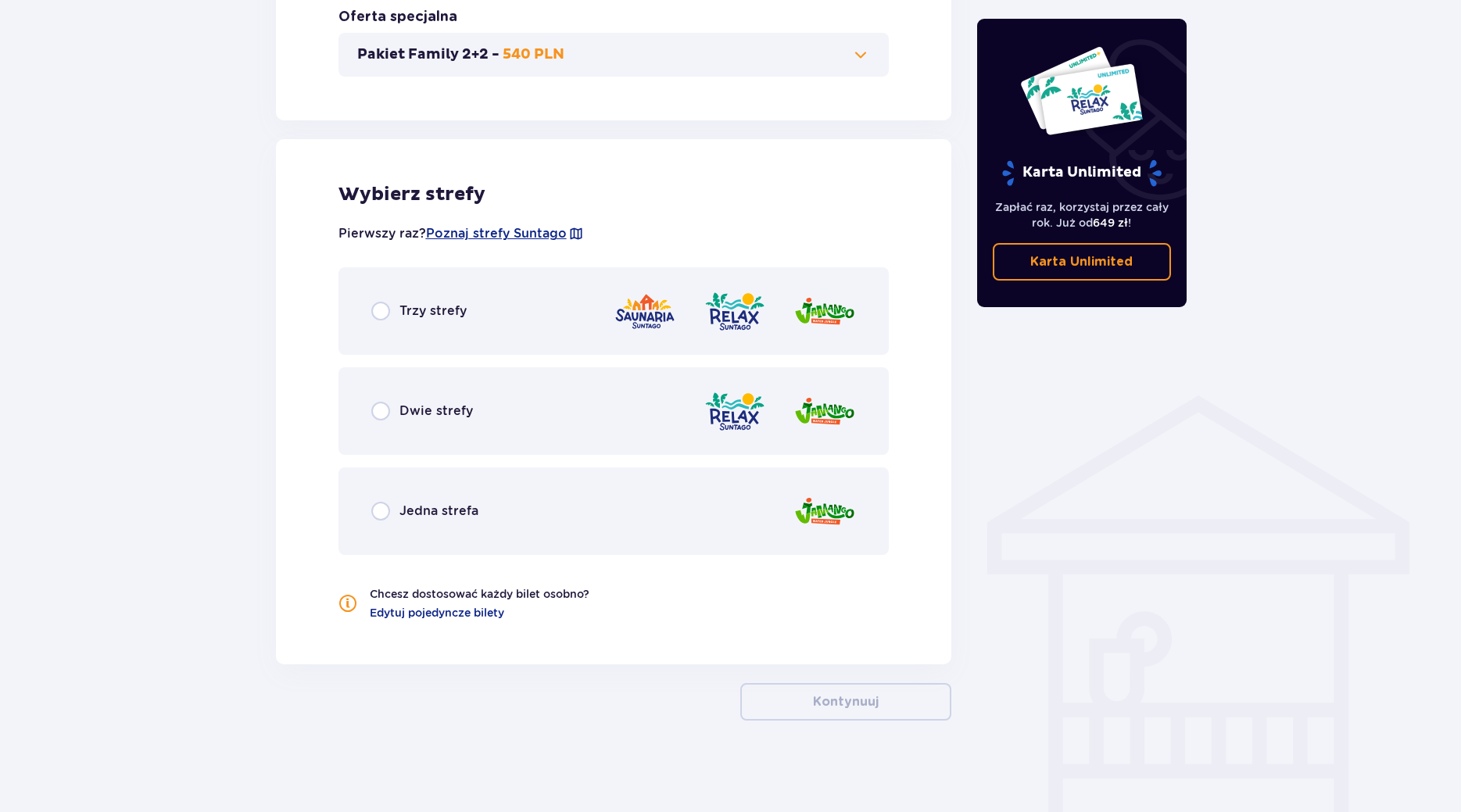
scroll to position [876, 0]
click at [376, 417] on input "radio" at bounding box center [381, 409] width 19 height 19
radio input "true"
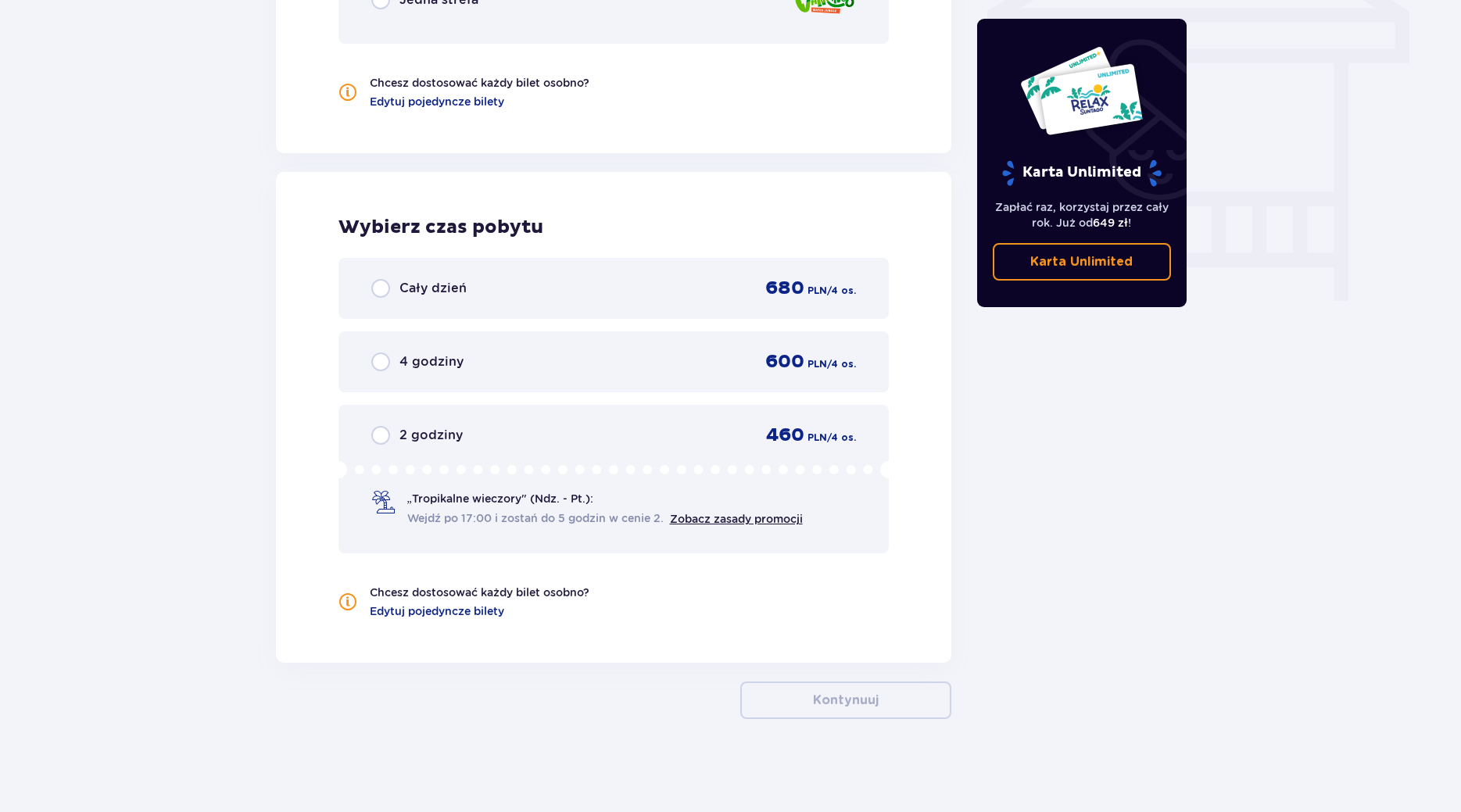
scroll to position [1385, 0]
click at [395, 287] on div "Cały dzień" at bounding box center [419, 287] width 95 height 19
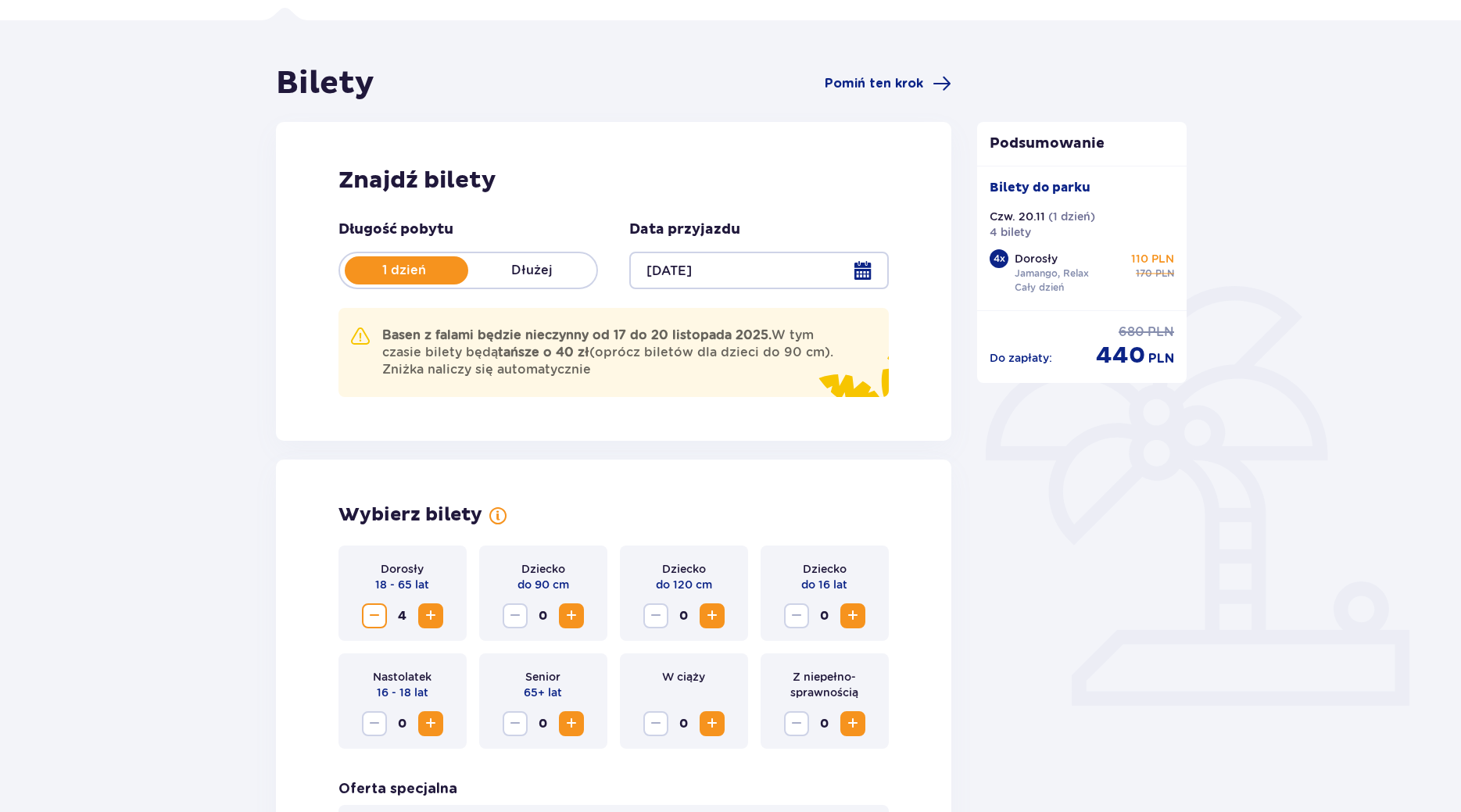
scroll to position [0, 0]
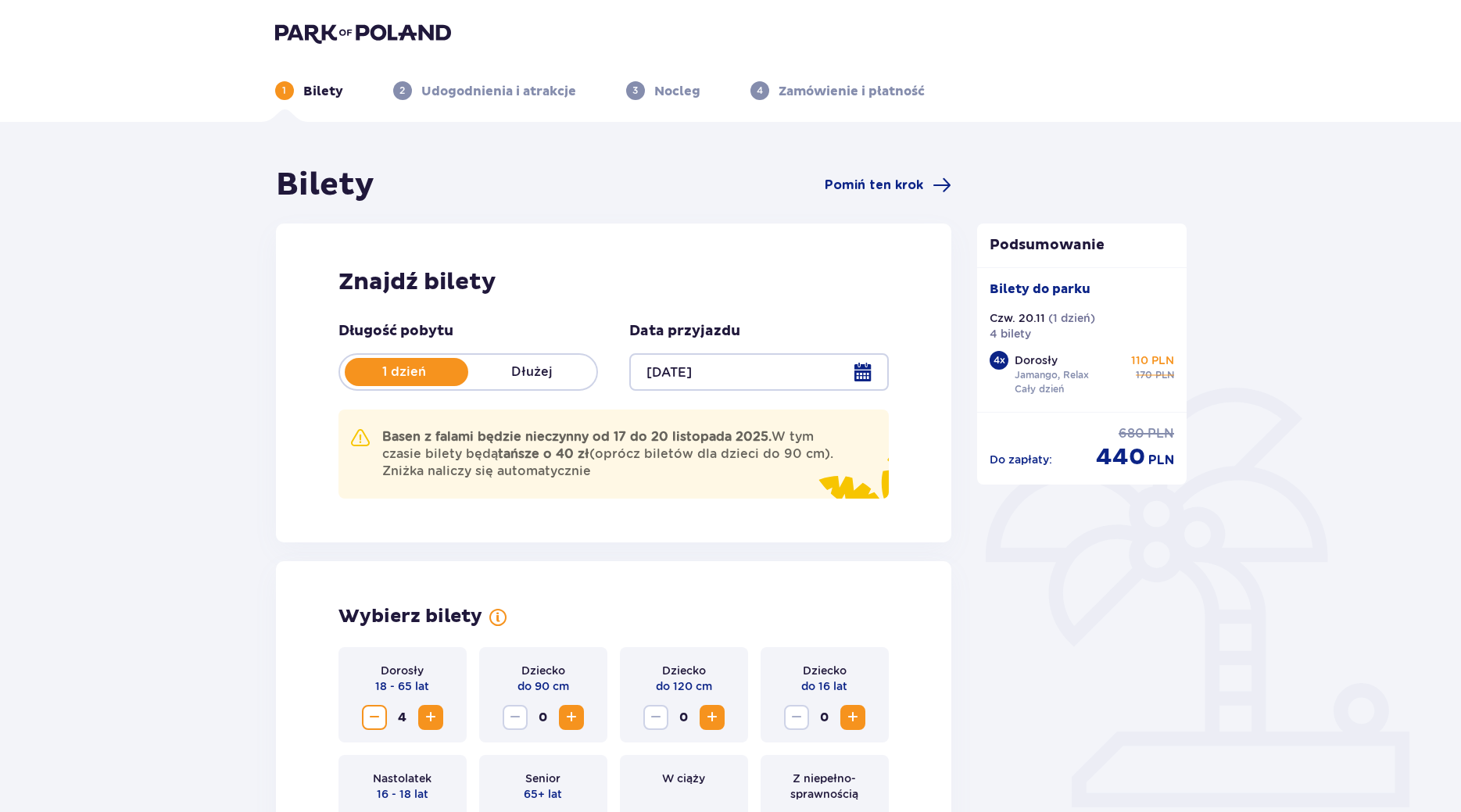
click at [857, 379] on div at bounding box center [759, 372] width 259 height 37
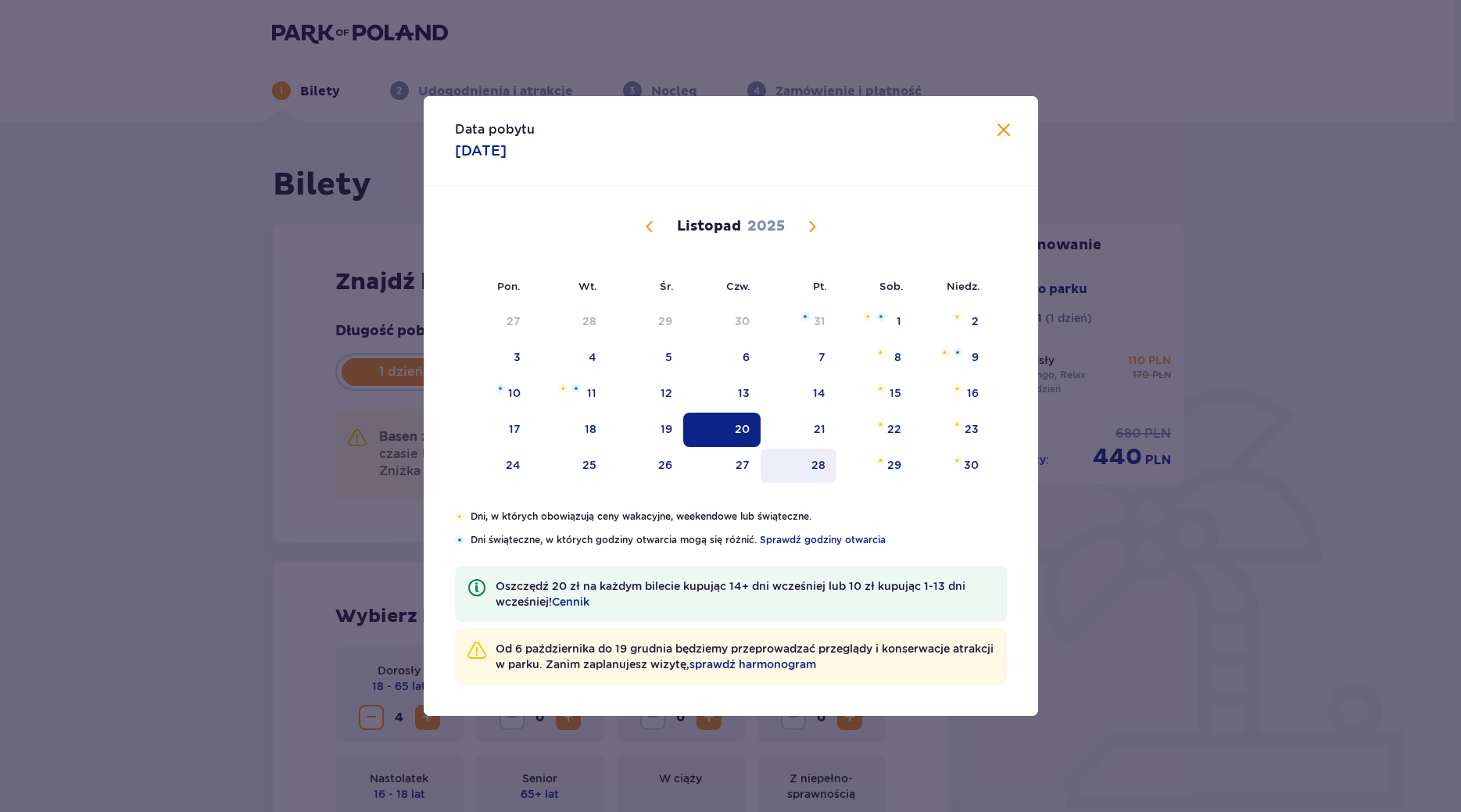
click at [815, 464] on div "28" at bounding box center [818, 465] width 14 height 15
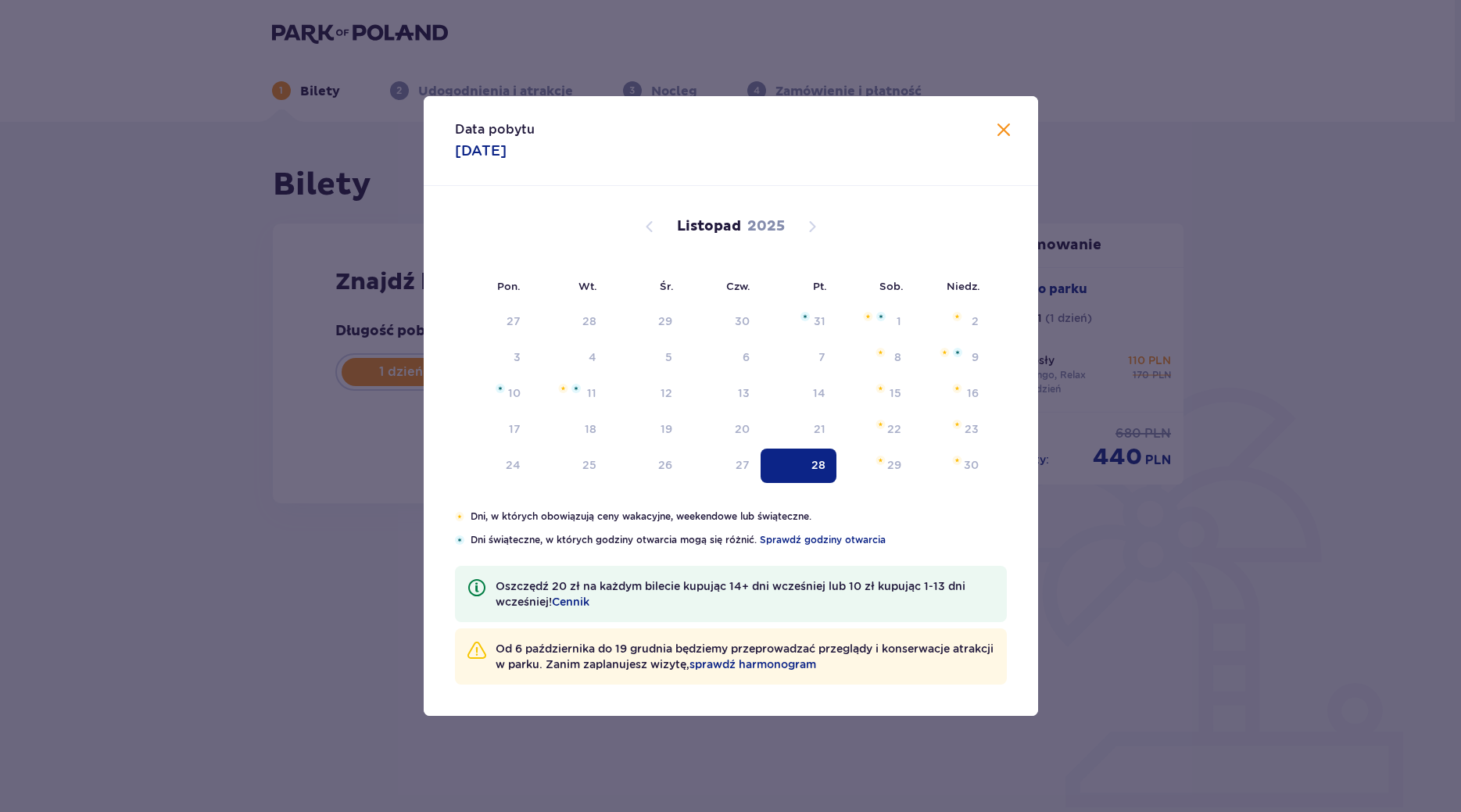
type input "28.11.25"
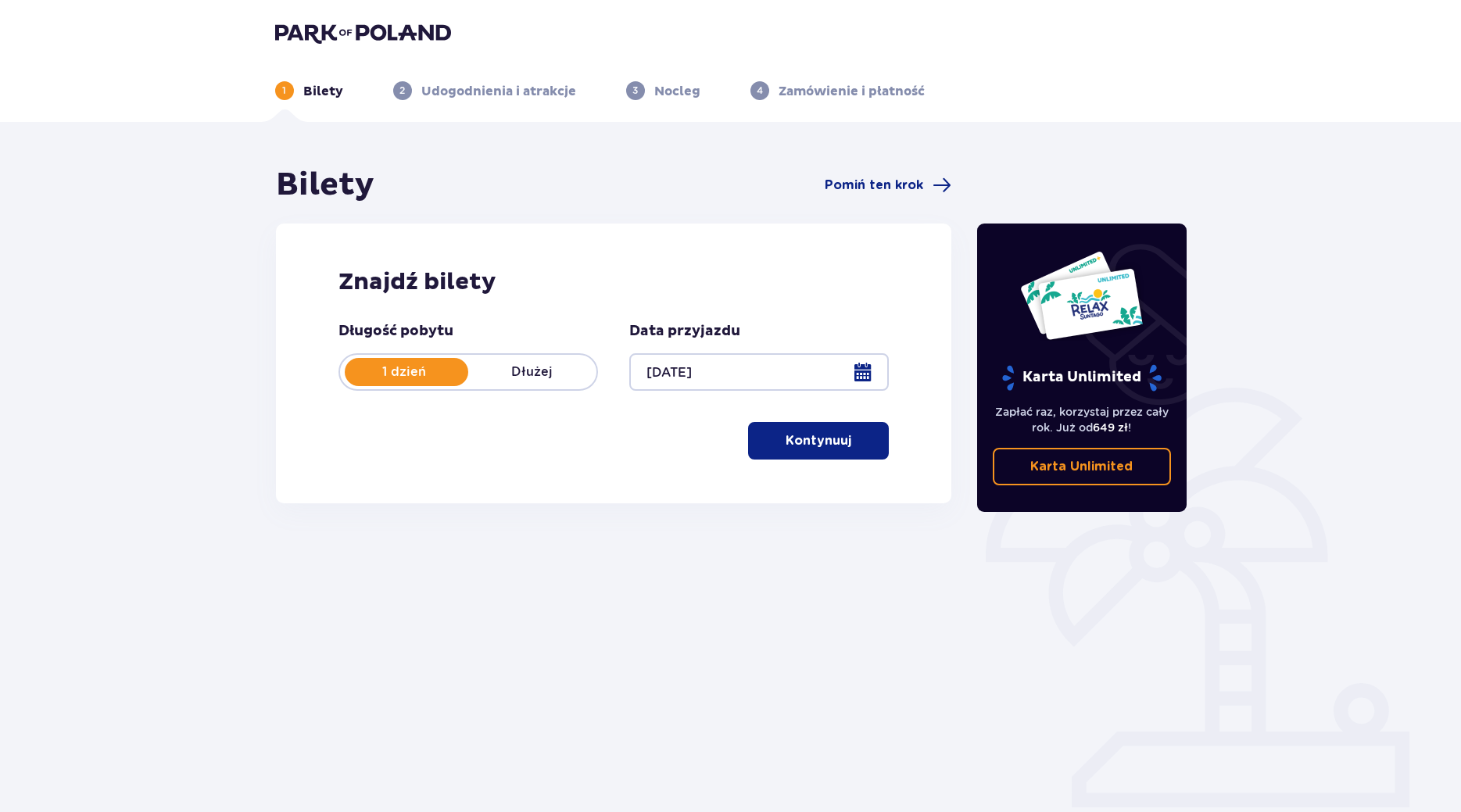
click at [832, 445] on p "Kontynuuj" at bounding box center [818, 440] width 65 height 17
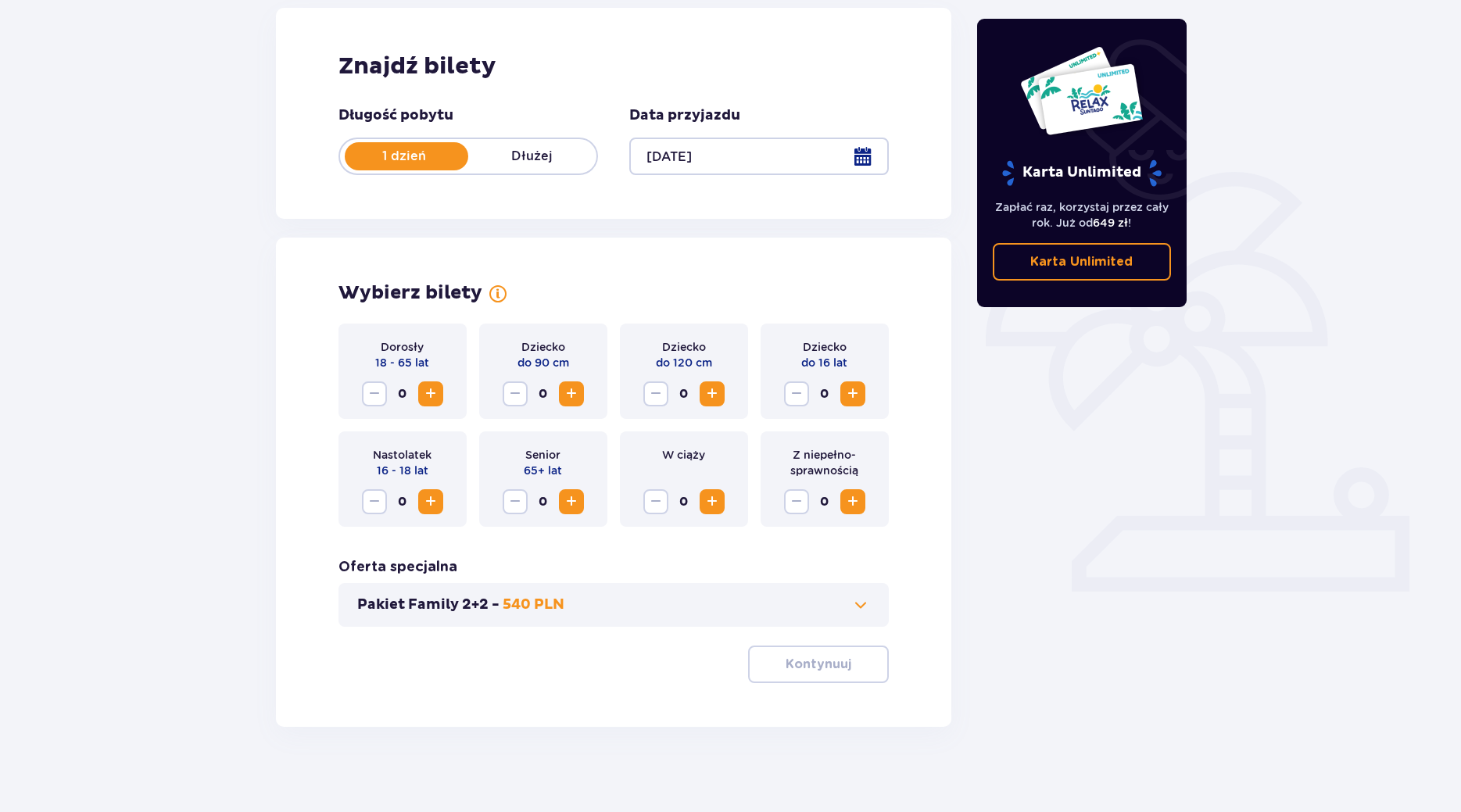
scroll to position [224, 0]
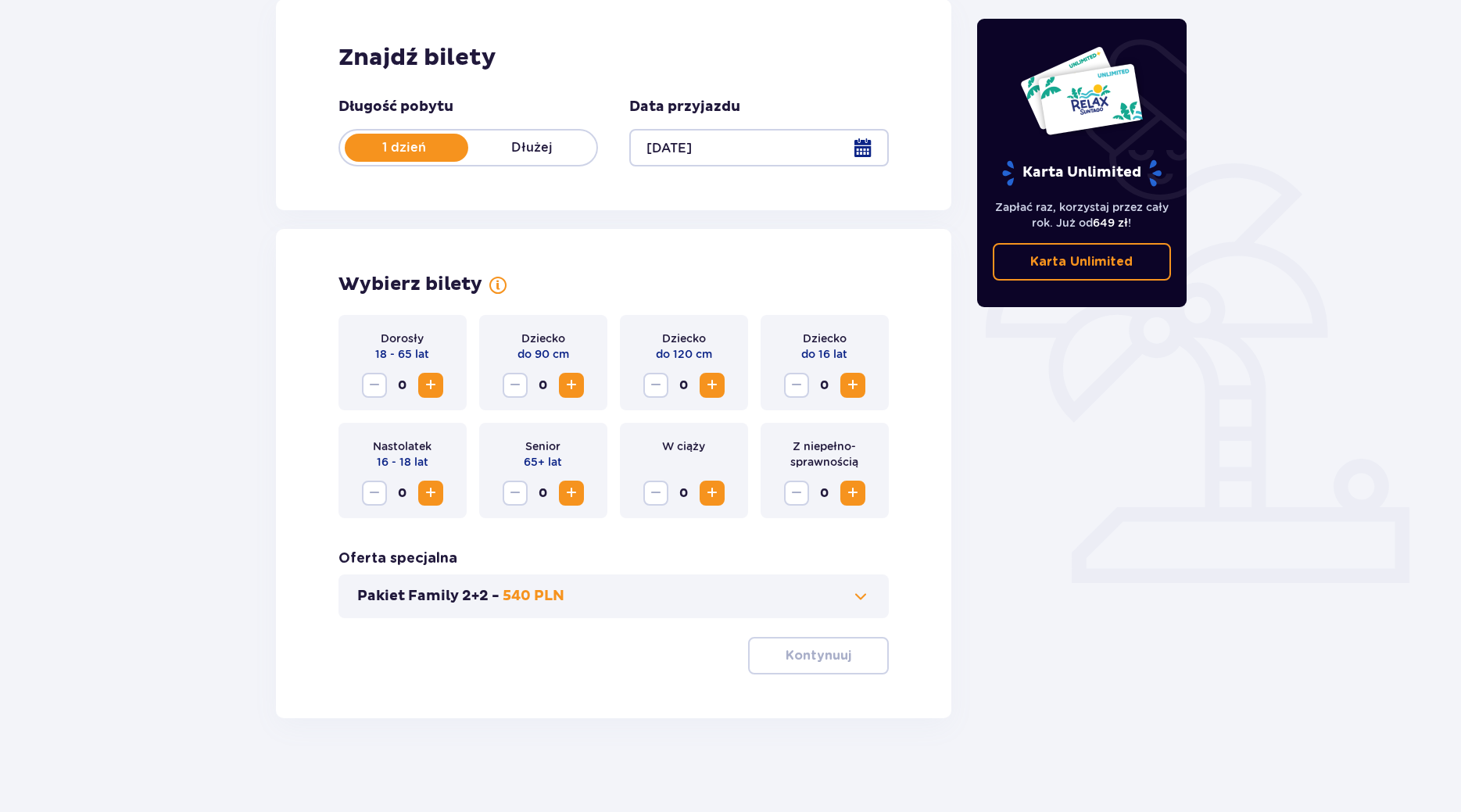
click at [429, 388] on span "Zwiększ" at bounding box center [430, 385] width 19 height 19
click at [849, 648] on span "button" at bounding box center [854, 656] width 19 height 19
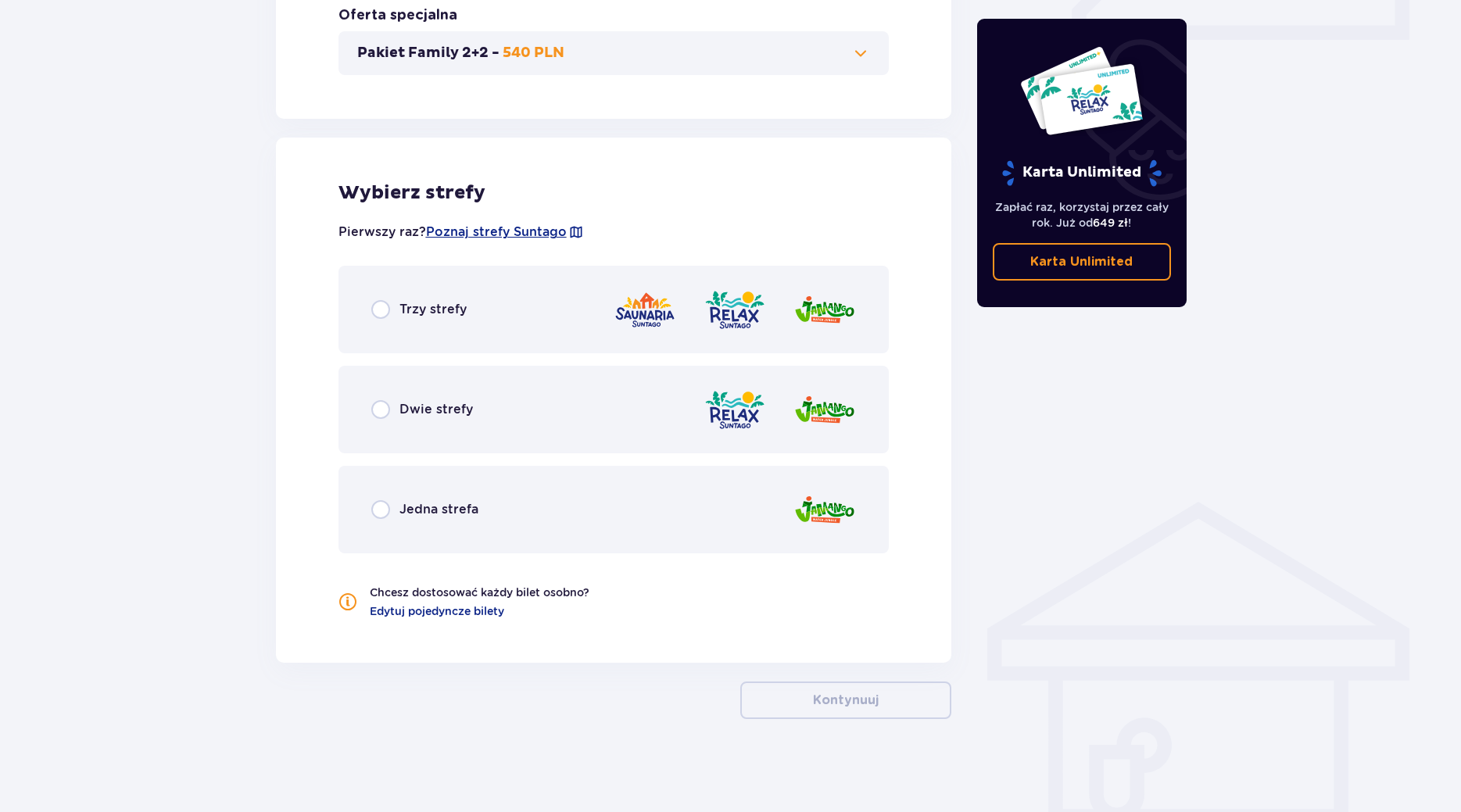
scroll to position [768, 0]
click at [382, 402] on input "radio" at bounding box center [381, 409] width 19 height 19
radio input "true"
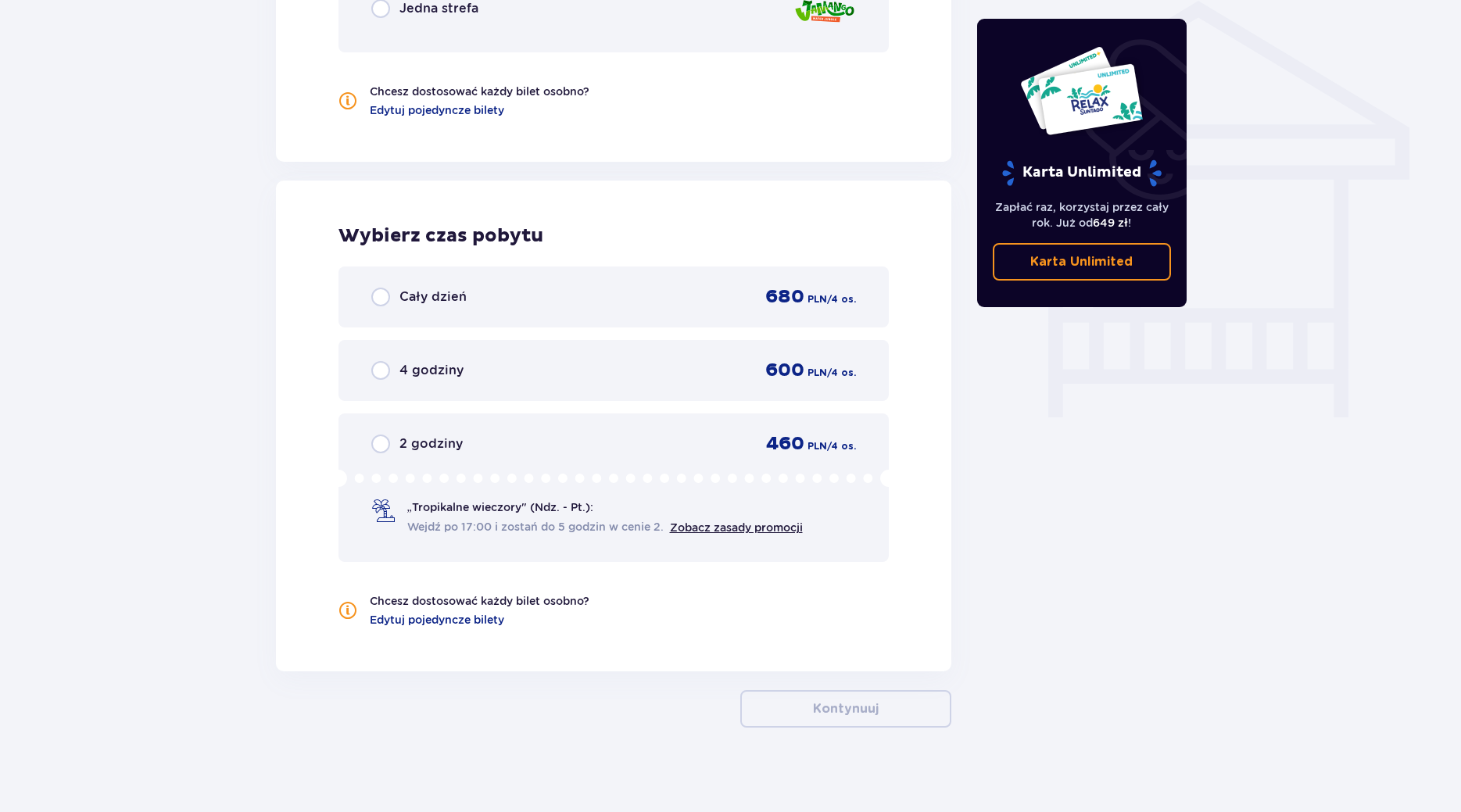
scroll to position [1277, 0]
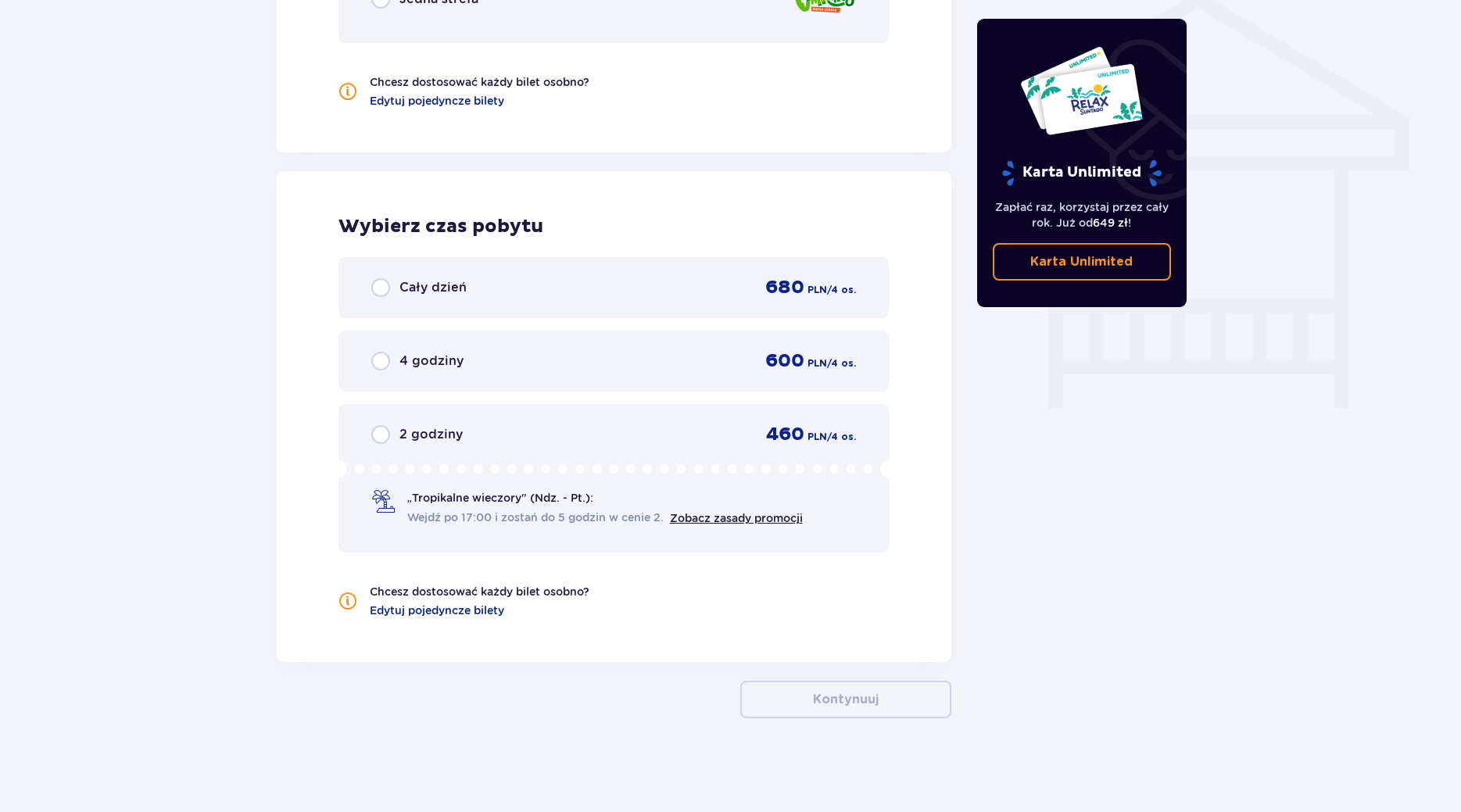
click at [381, 291] on input "radio" at bounding box center [381, 287] width 19 height 19
radio input "true"
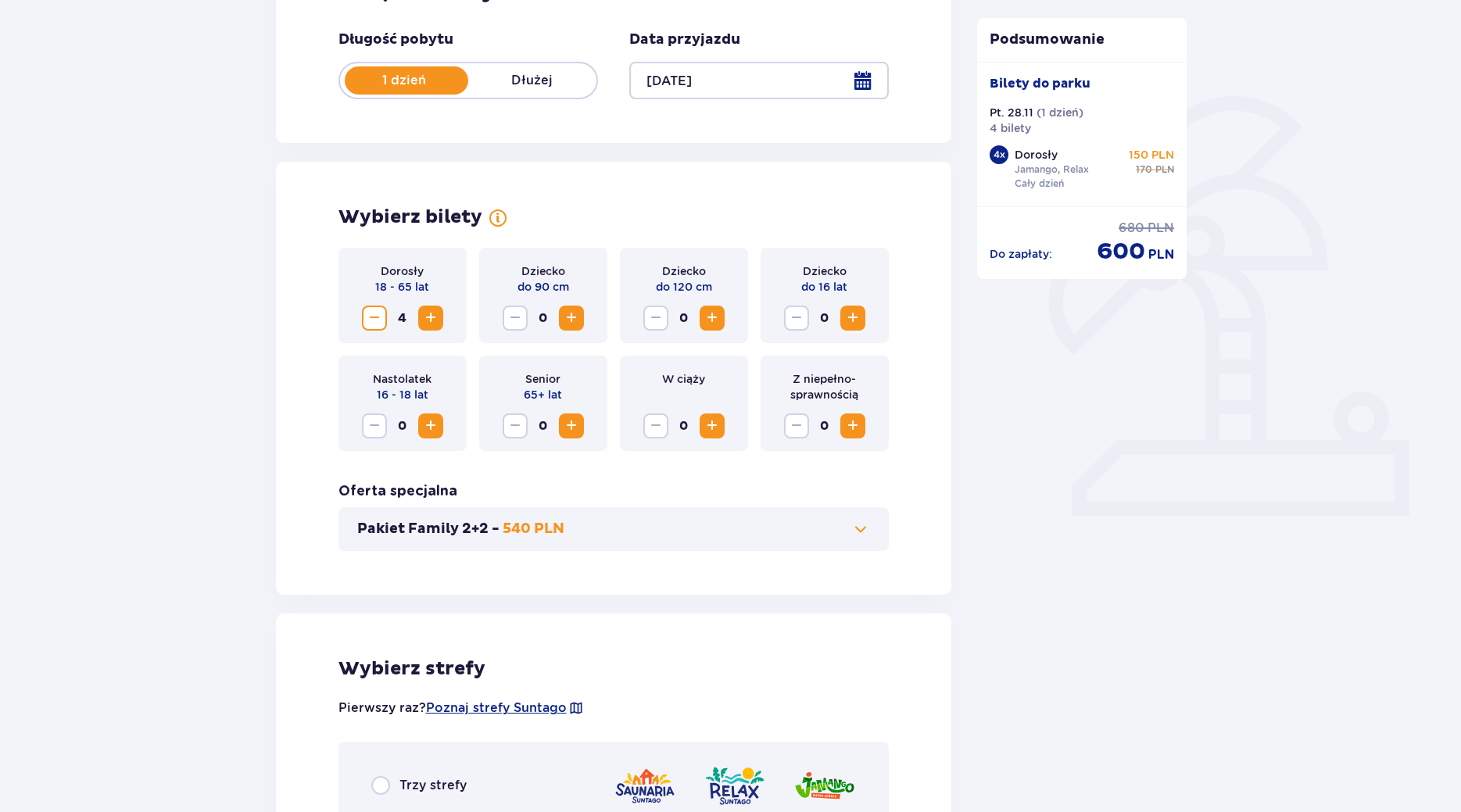
scroll to position [249, 0]
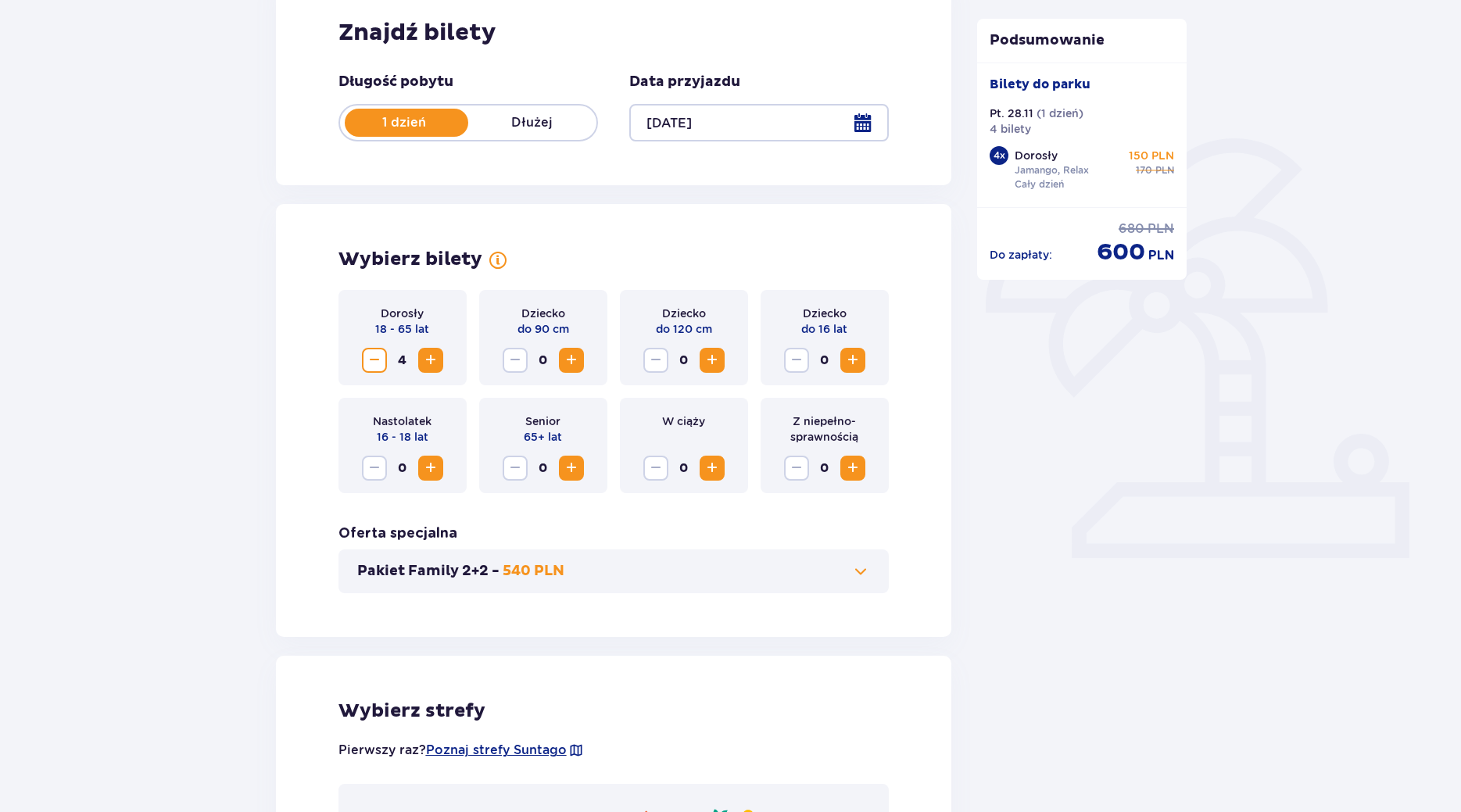
click at [860, 121] on div at bounding box center [759, 122] width 259 height 37
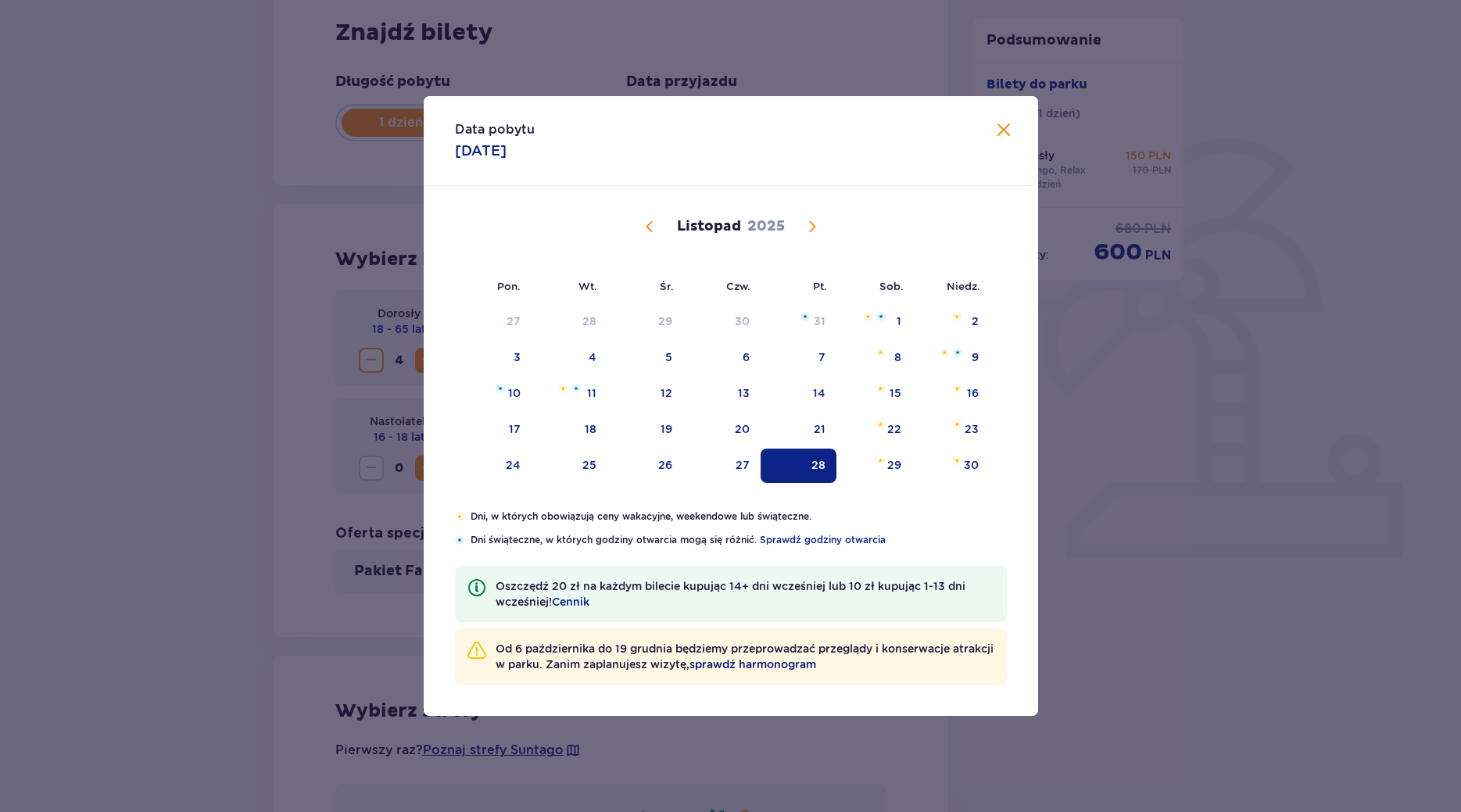
click at [795, 662] on span "sprawdź harmonogram" at bounding box center [753, 664] width 127 height 15
click at [1004, 122] on span "Zamknij" at bounding box center [1003, 130] width 19 height 19
